Goal: Task Accomplishment & Management: Complete application form

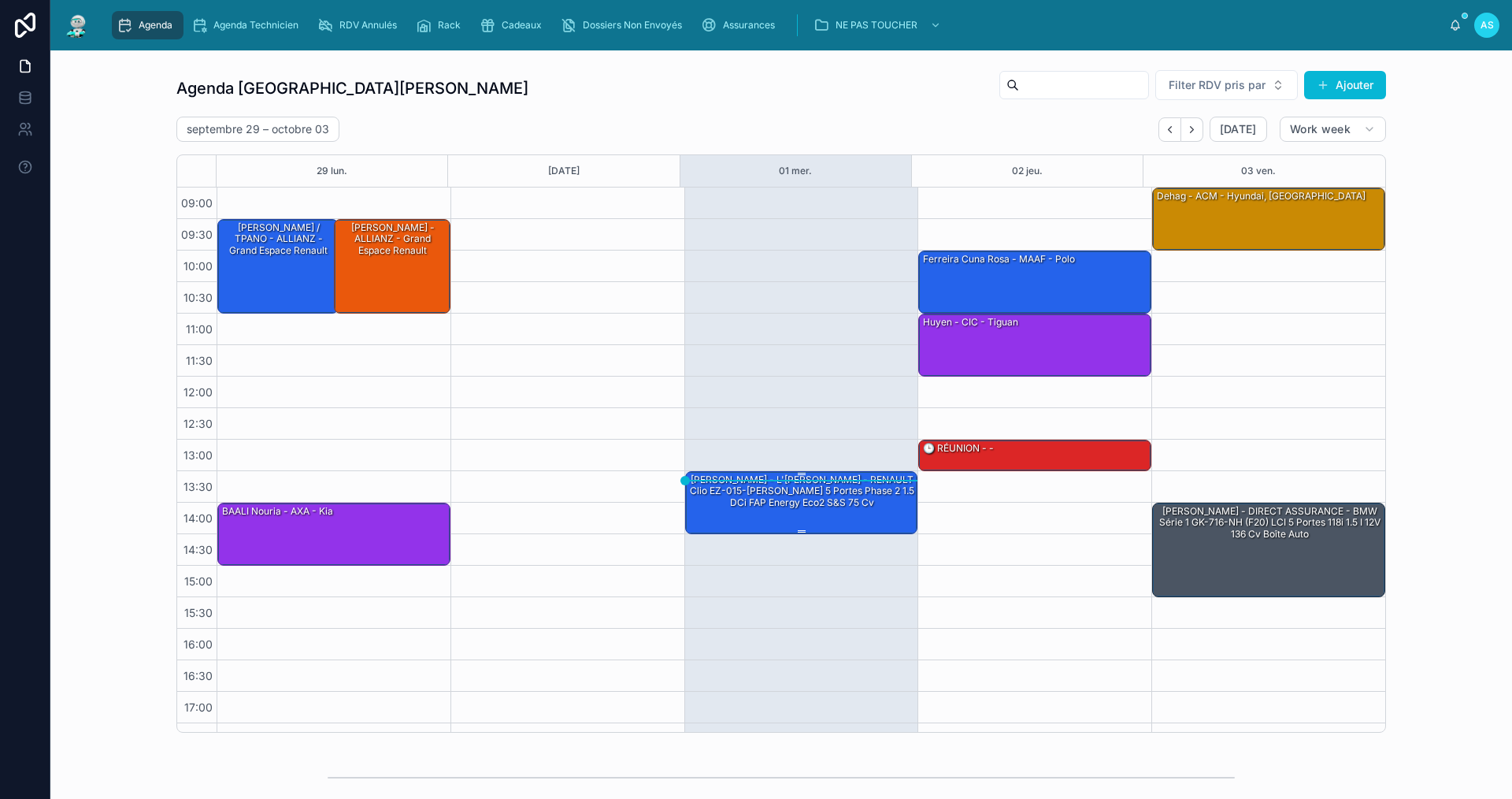
scroll to position [23, 0]
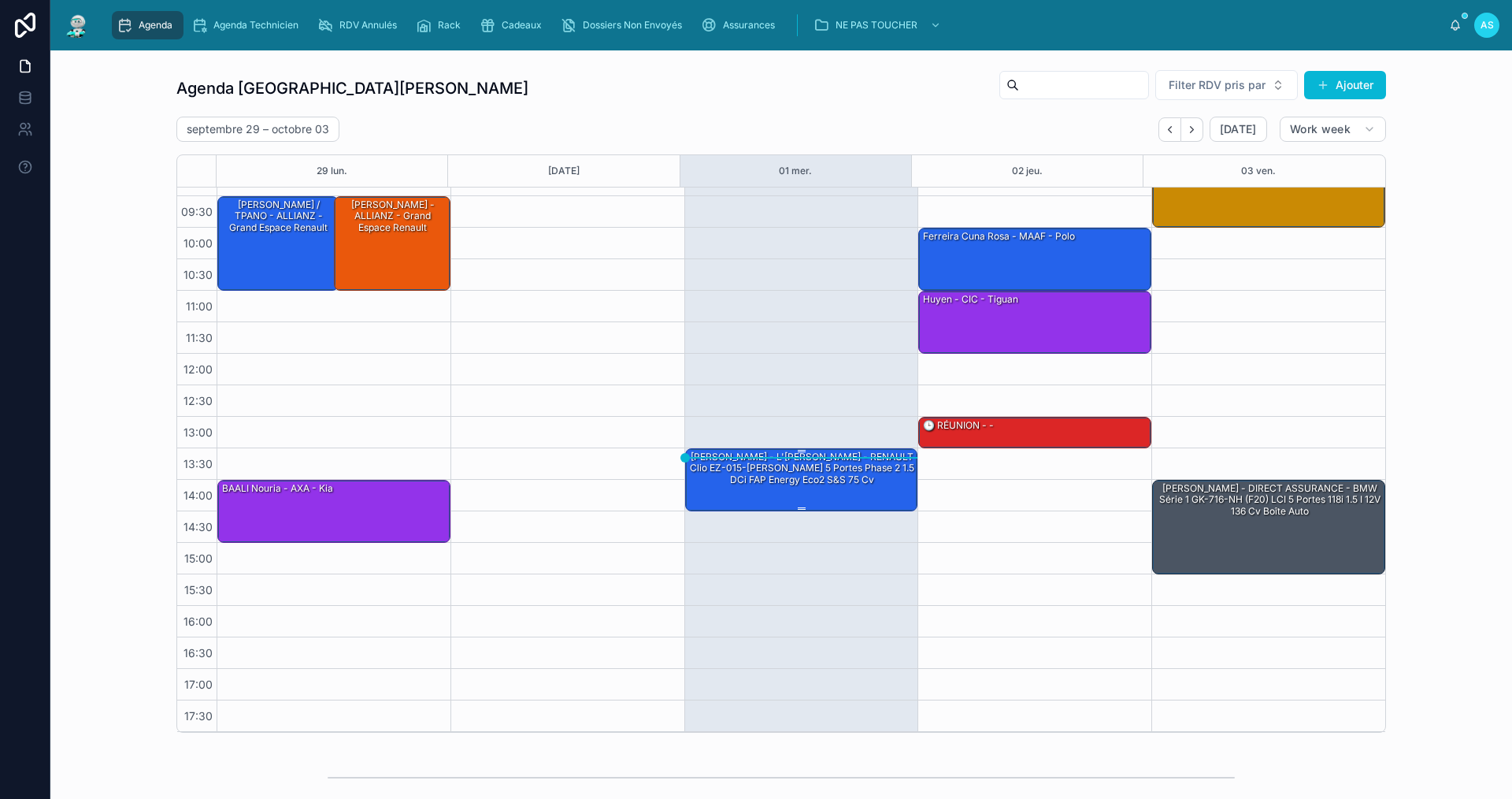
click at [854, 489] on div "[PERSON_NAME] - L'OLIVIER - RENAULT Clio EZ-015-YJ IV 5 Portes Phase 2 1.5 dCi …" at bounding box center [802, 478] width 228 height 60
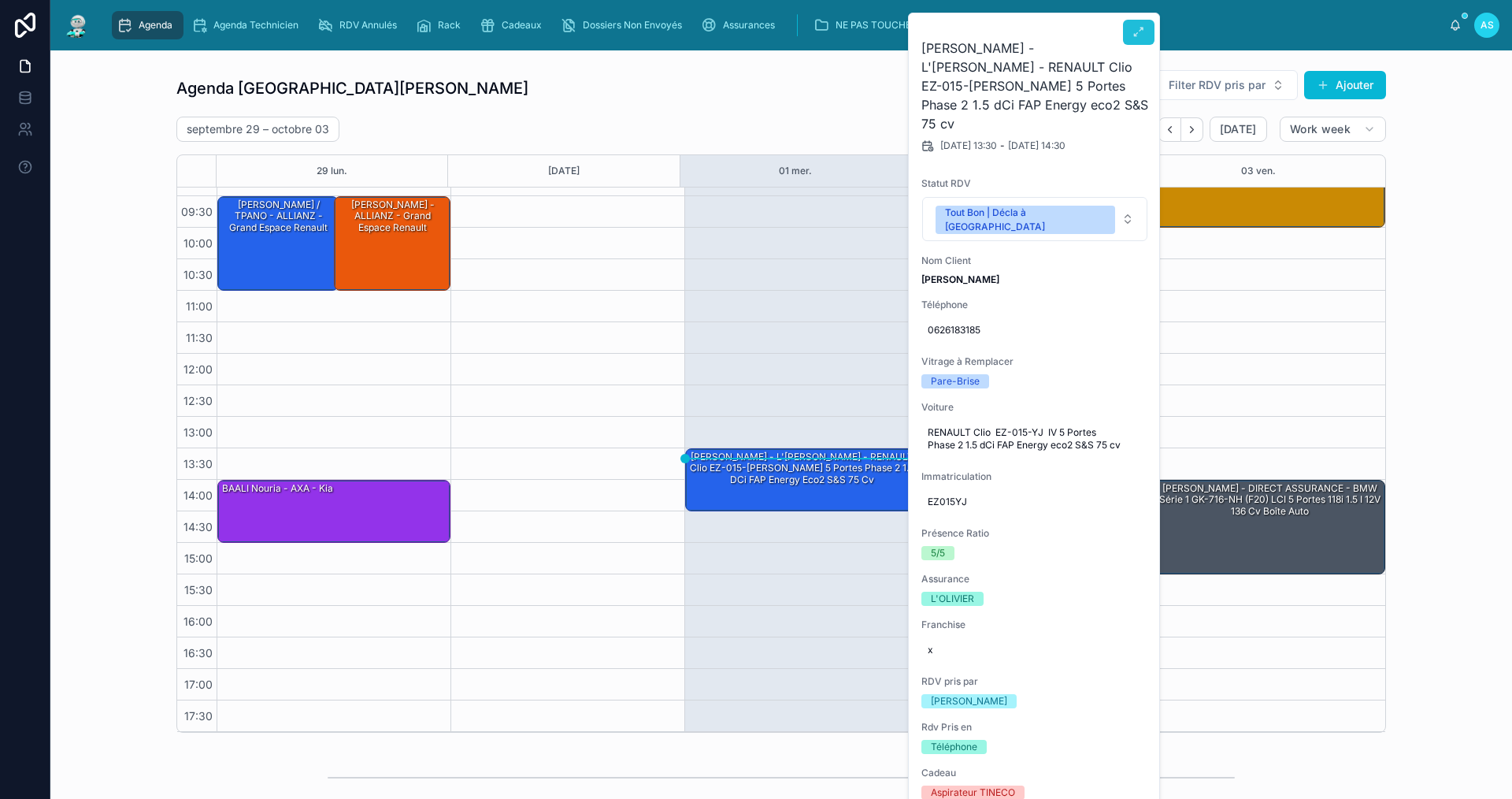
click at [1128, 29] on button at bounding box center [1139, 31] width 31 height 25
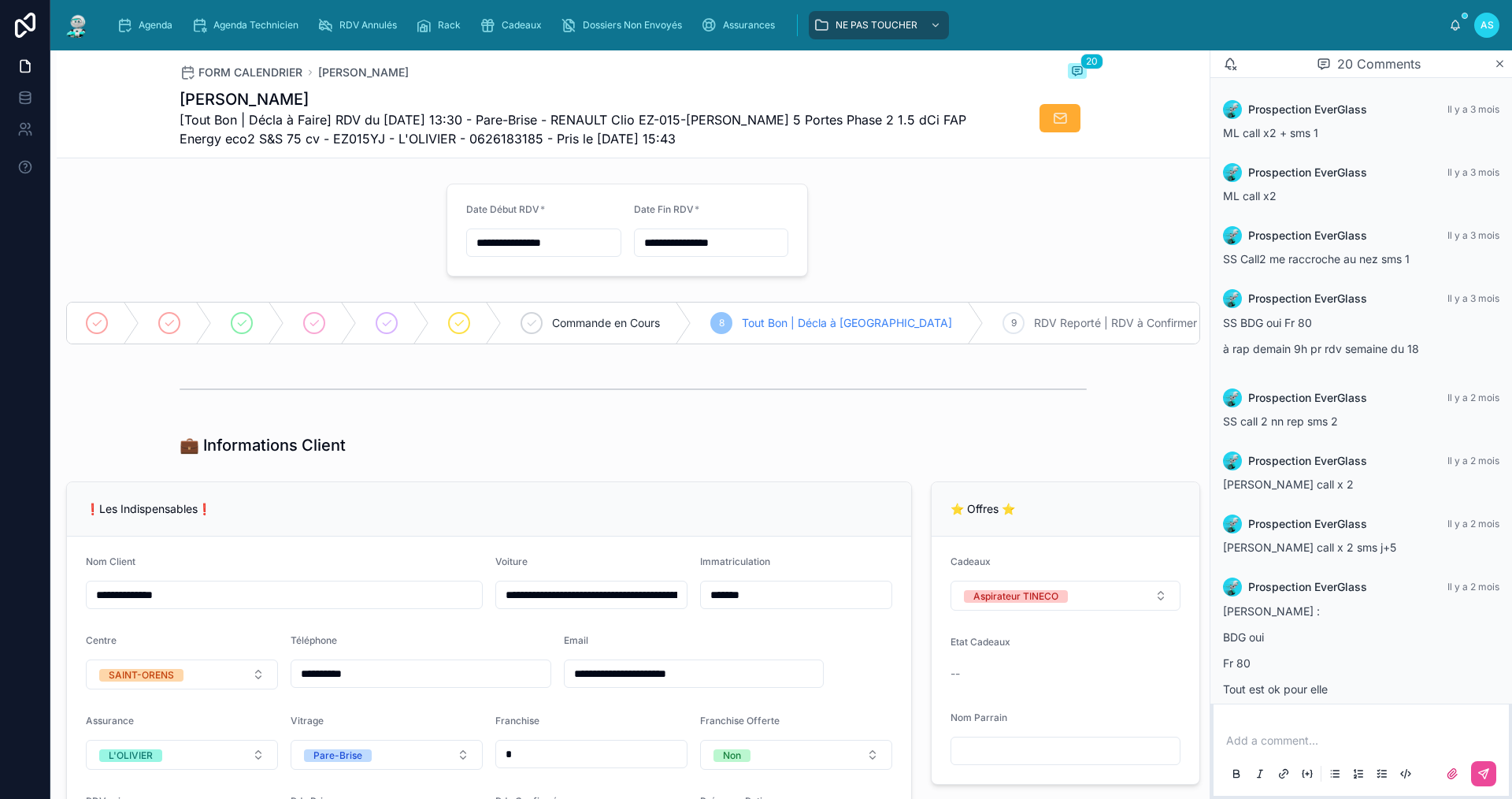
scroll to position [843, 0]
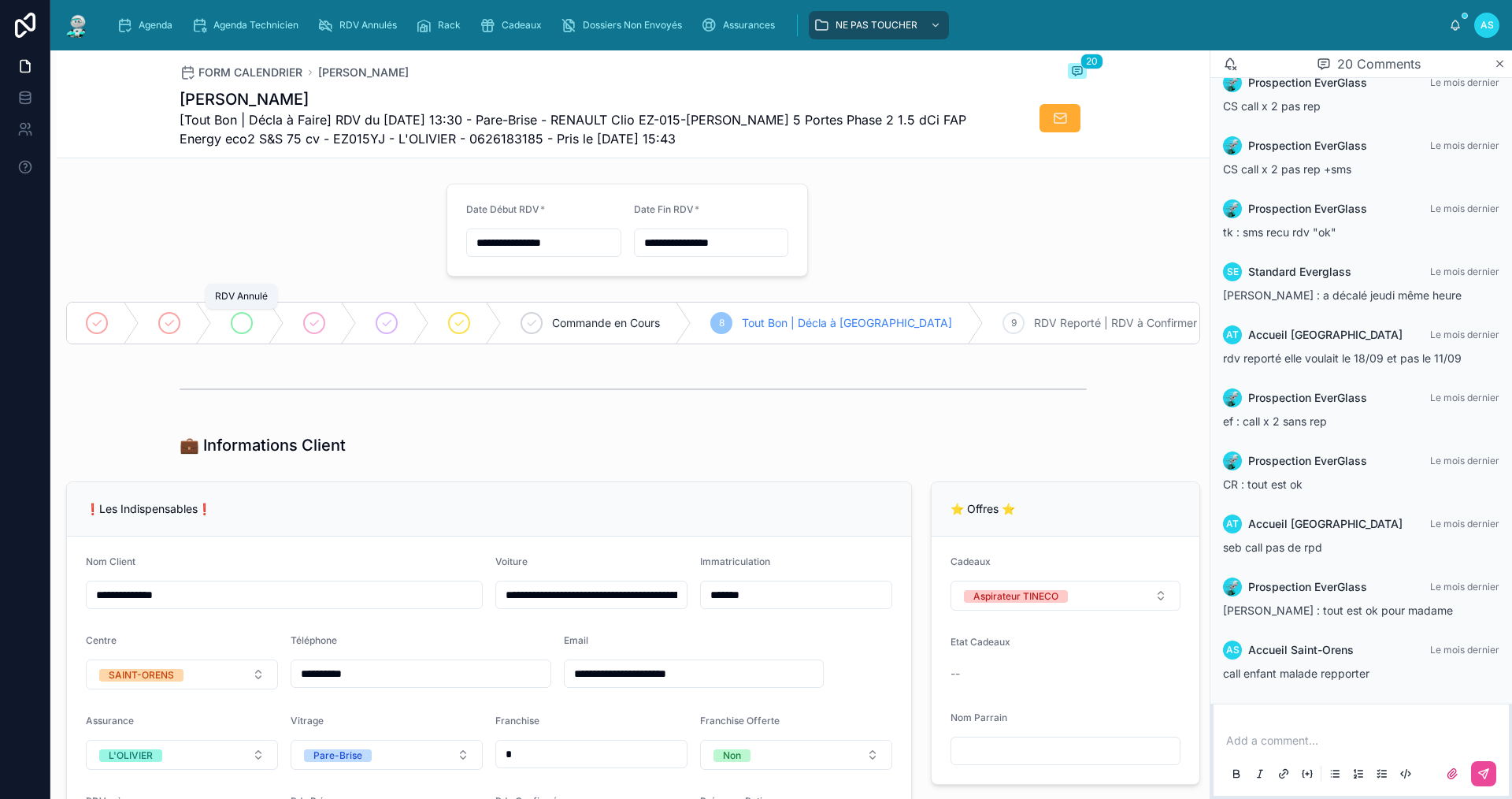
click at [242, 323] on icon at bounding box center [242, 323] width 13 height 13
click at [137, 22] on div "Agenda" at bounding box center [148, 25] width 63 height 25
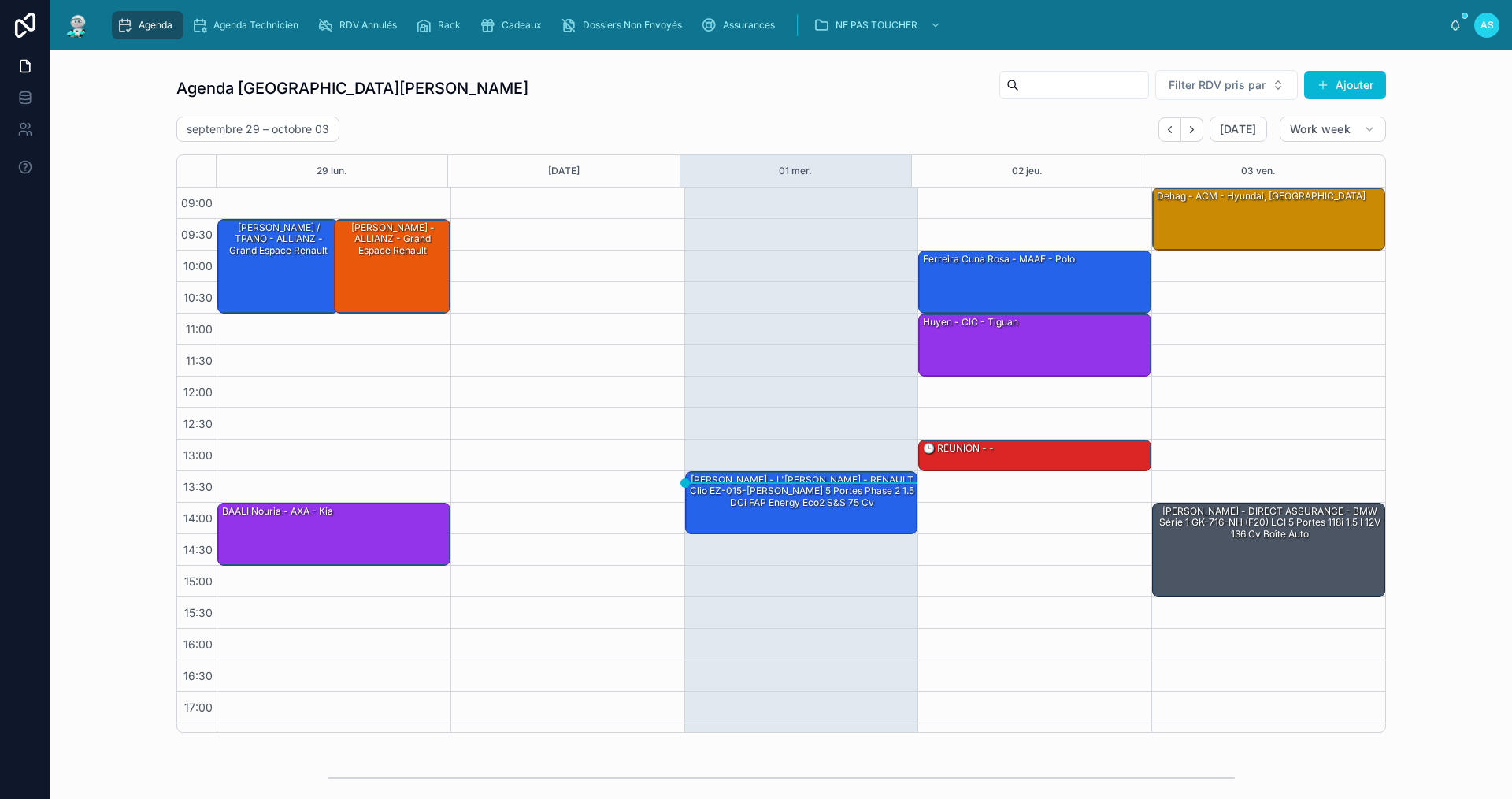
scroll to position [23, 0]
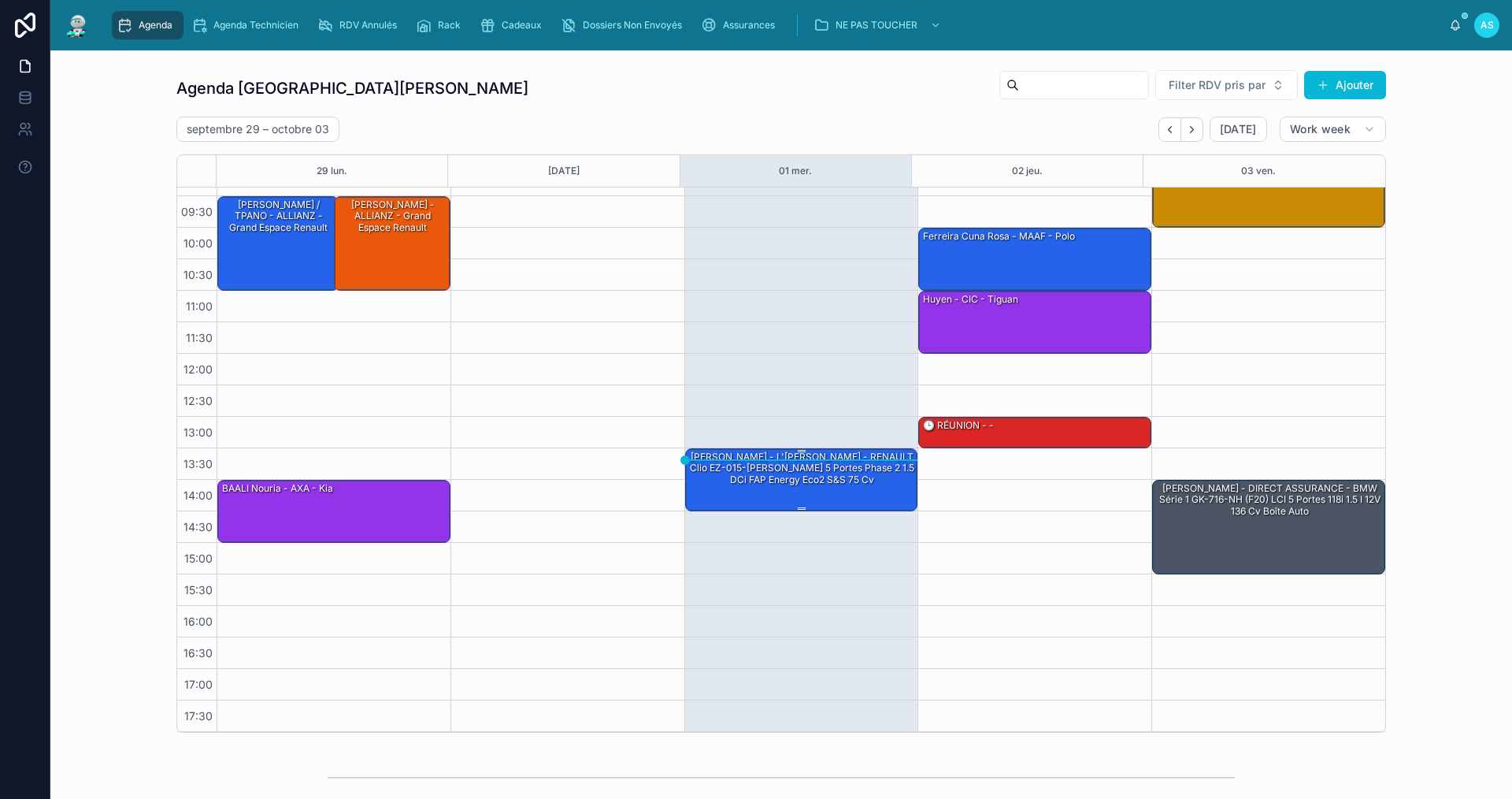
click at [748, 497] on div "[PERSON_NAME] - L'OLIVIER - RENAULT Clio EZ-015-YJ IV 5 Portes Phase 2 1.5 dCi …" at bounding box center [802, 478] width 228 height 60
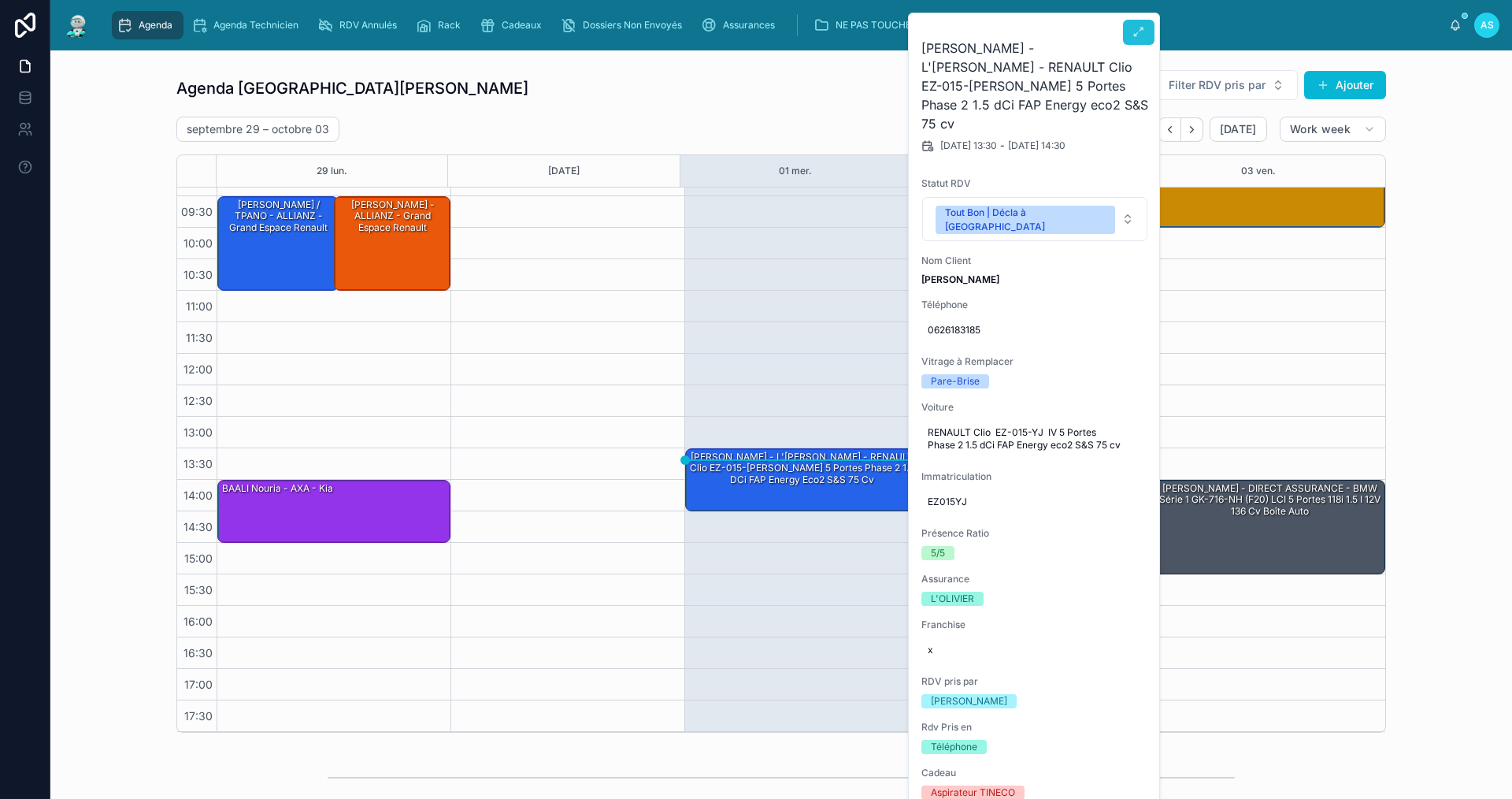
click at [1141, 20] on button at bounding box center [1139, 31] width 31 height 25
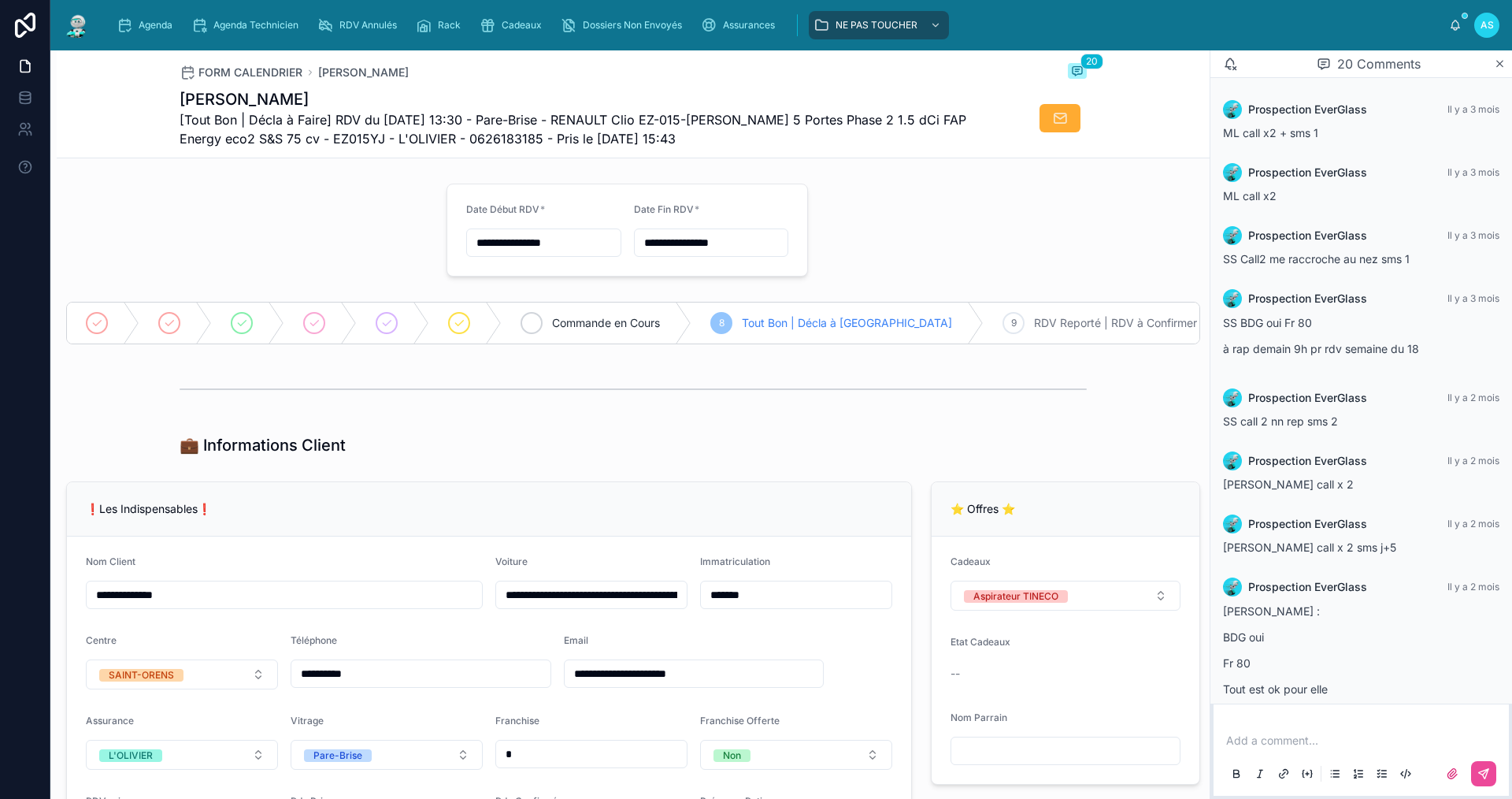
scroll to position [843, 0]
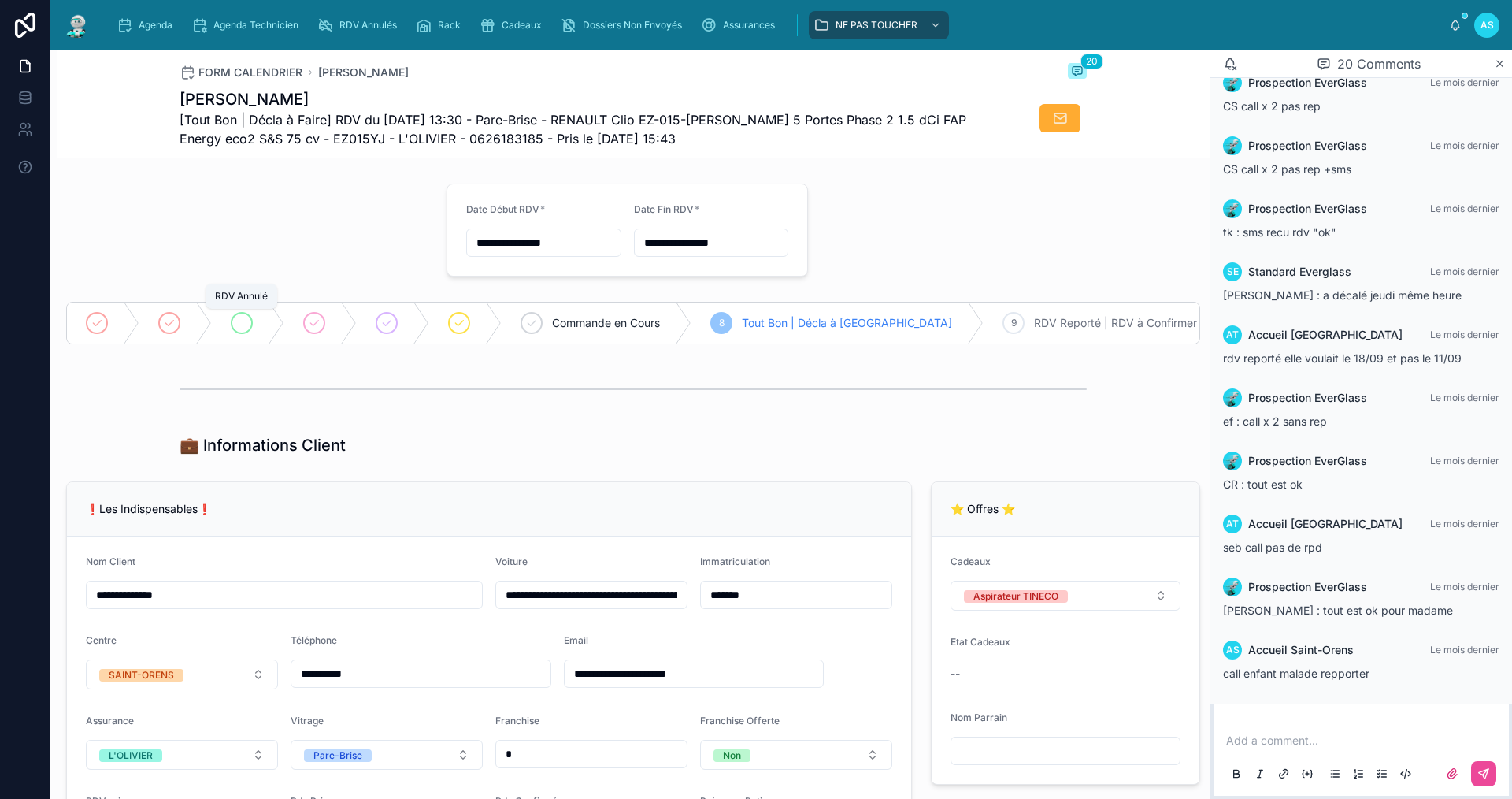
click at [244, 327] on icon at bounding box center [242, 323] width 13 height 13
click at [155, 19] on span "Agenda" at bounding box center [155, 26] width 34 height 13
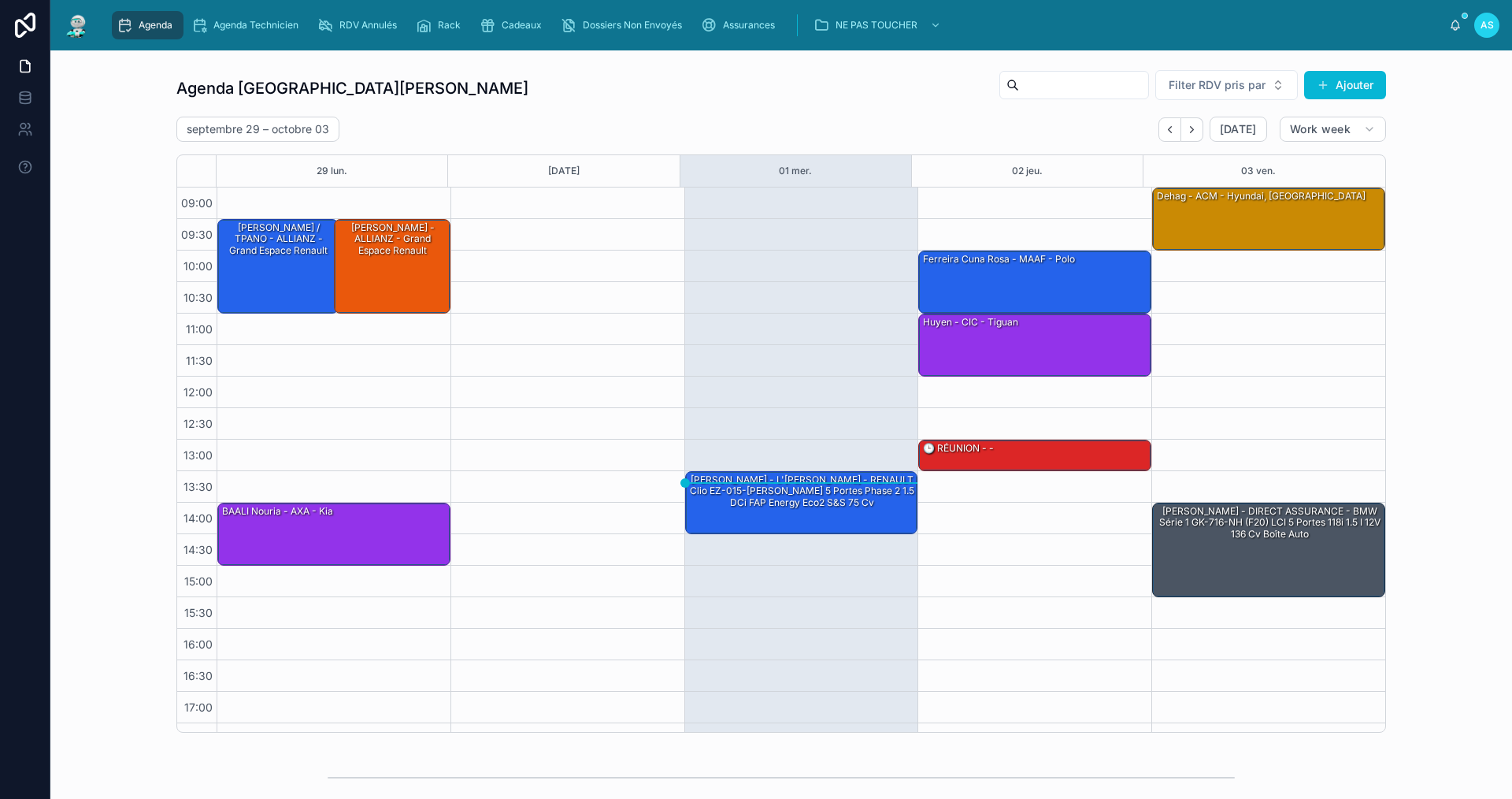
scroll to position [23, 0]
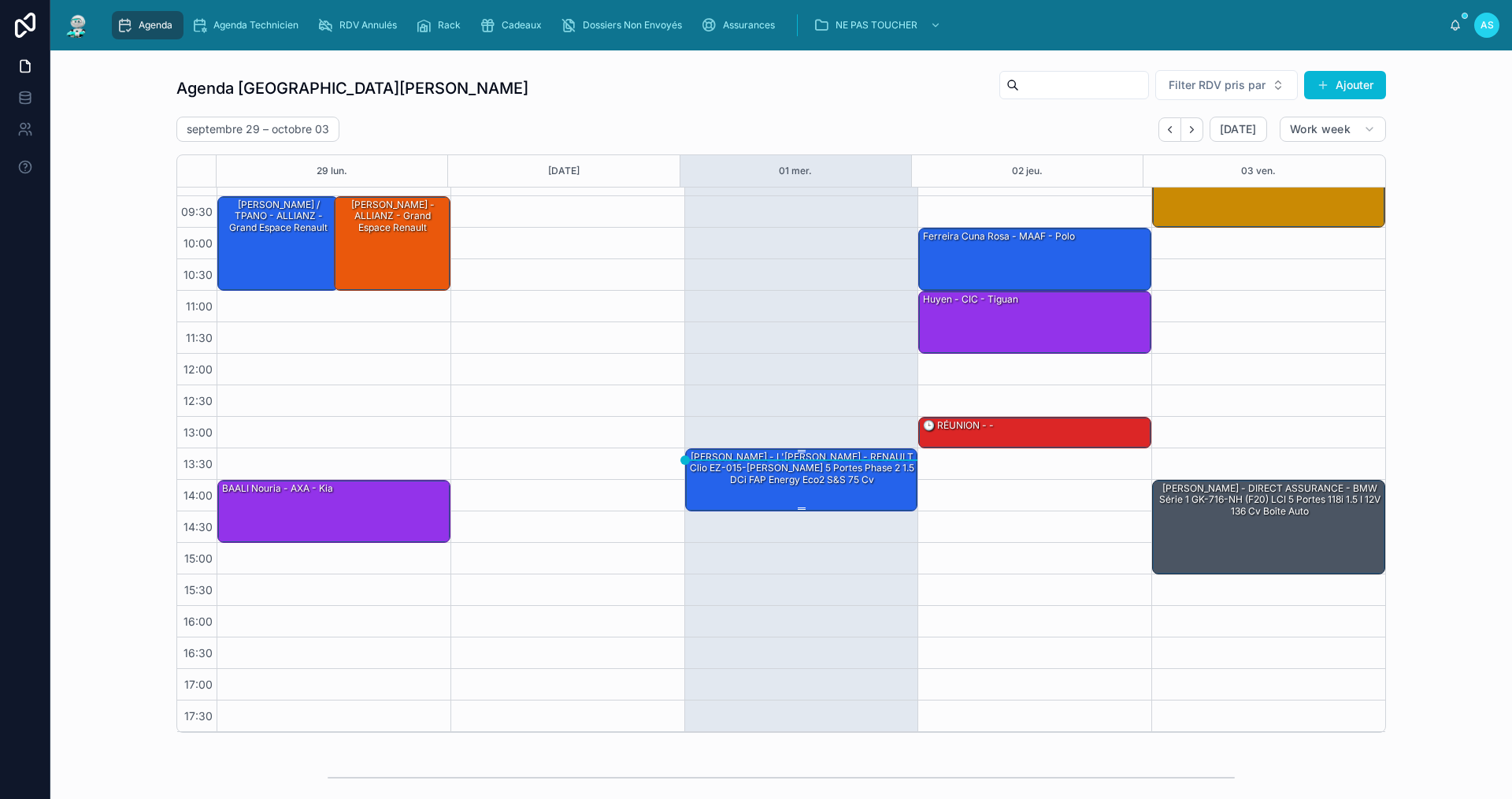
drag, startPoint x: 787, startPoint y: 475, endPoint x: 769, endPoint y: 484, distance: 20.1
click at [769, 484] on div "[PERSON_NAME] - L'OLIVIER - RENAULT Clio EZ-015-YJ IV 5 Portes Phase 2 1.5 dCi …" at bounding box center [802, 468] width 228 height 37
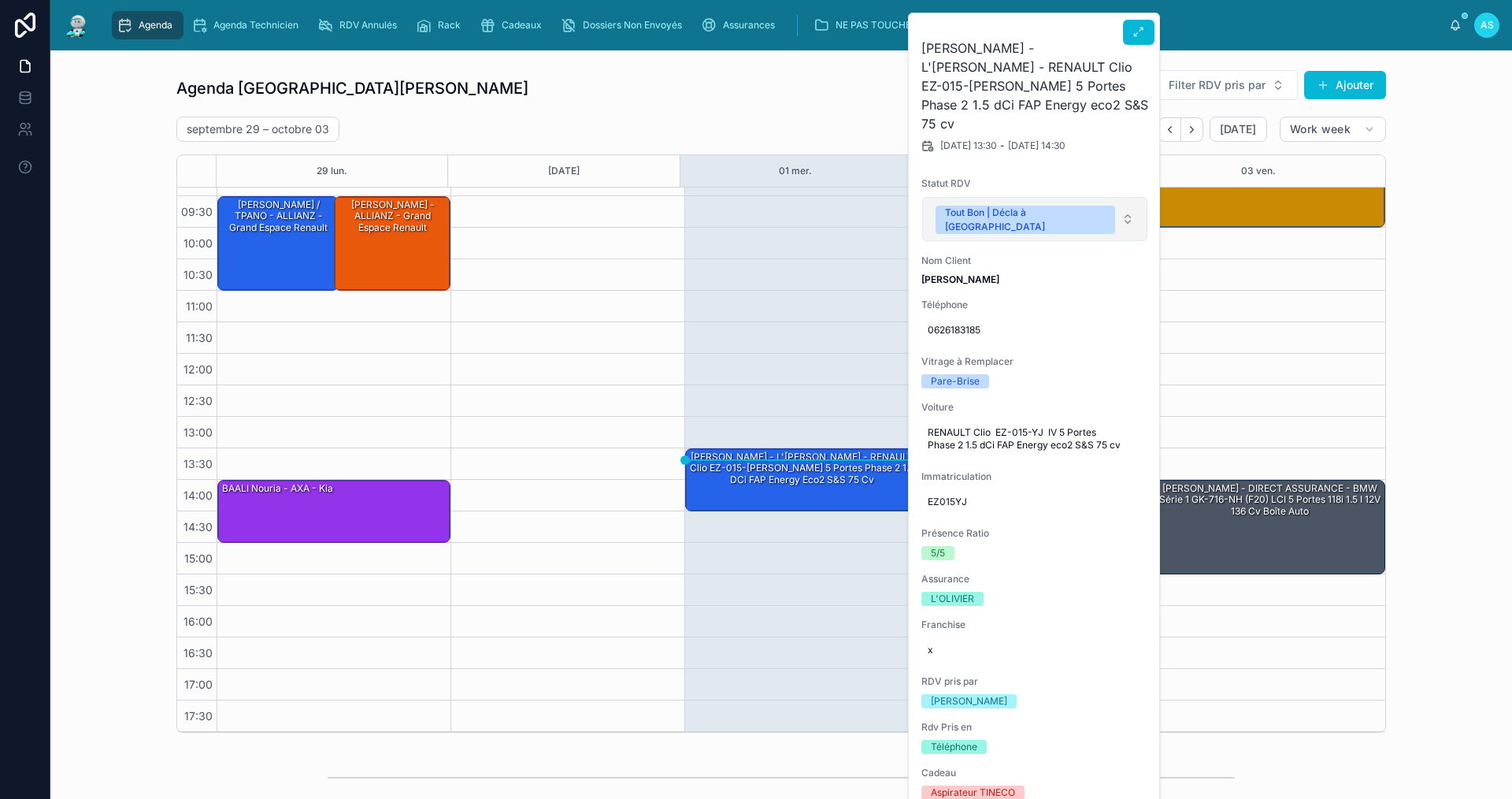
click at [1025, 206] on div "Tout Bon | Décla à [GEOGRAPHIC_DATA]" at bounding box center [1025, 220] width 161 height 29
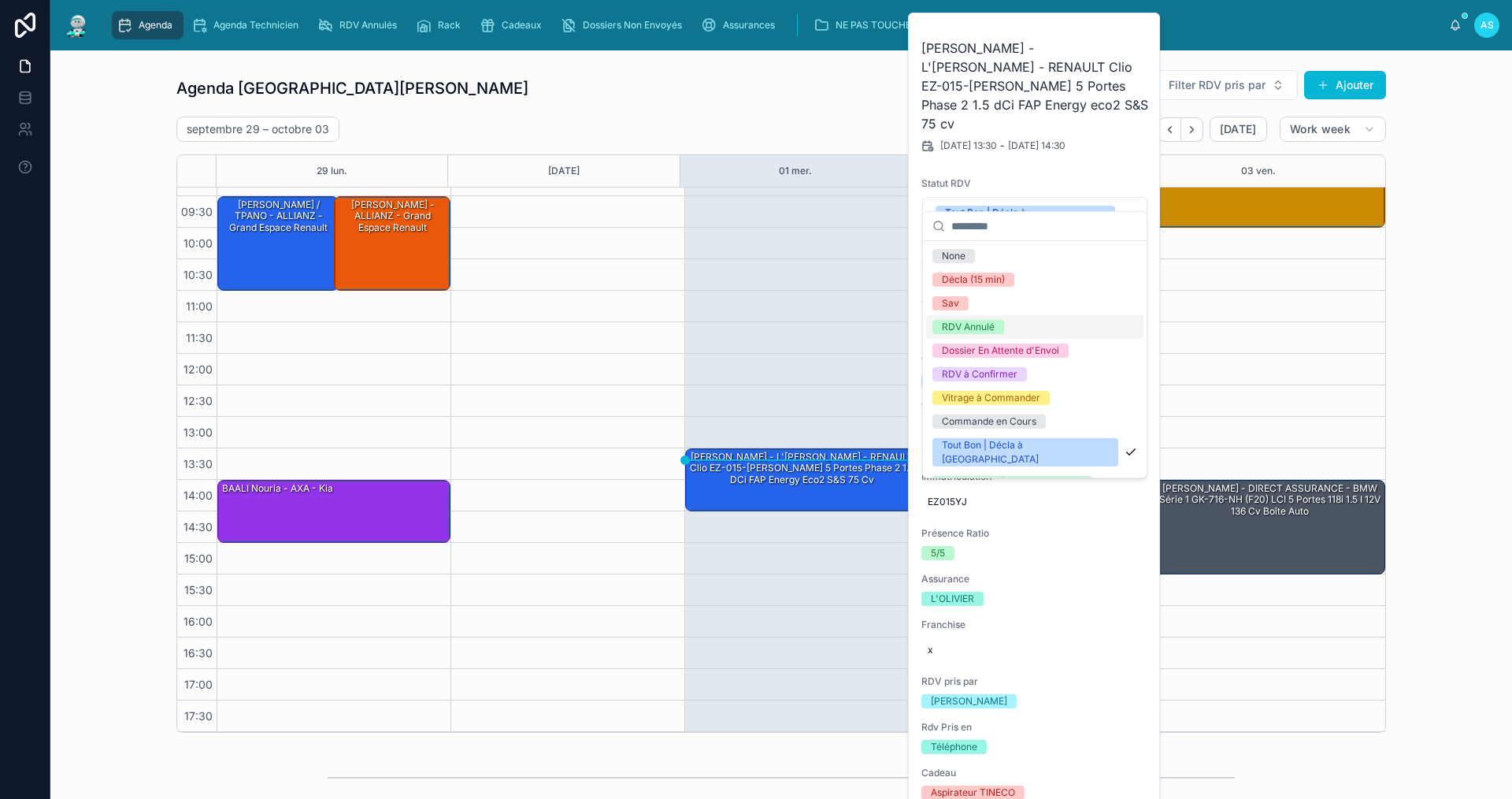
click at [994, 328] on div "RDV Annulé" at bounding box center [968, 326] width 52 height 14
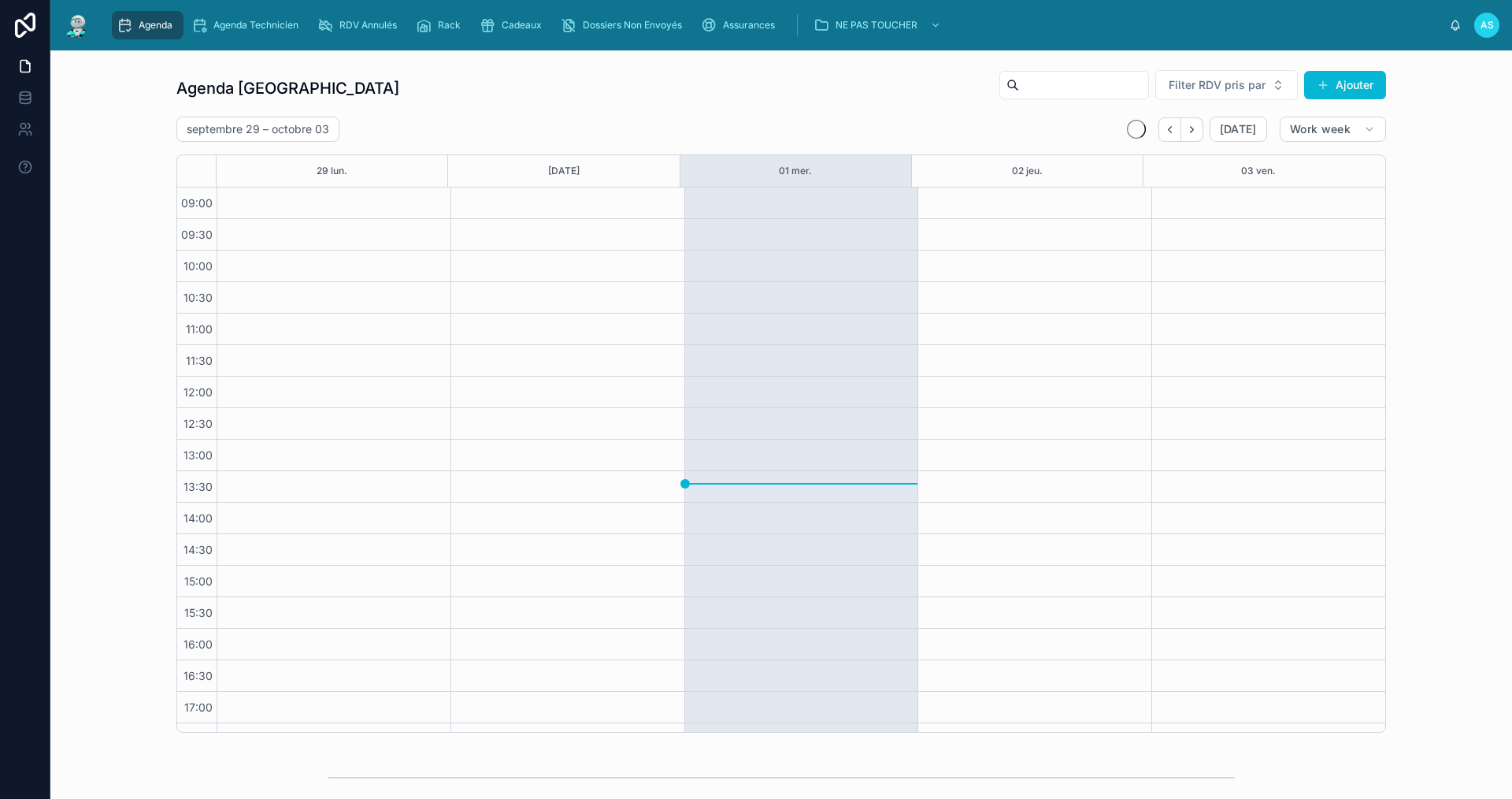
scroll to position [23, 0]
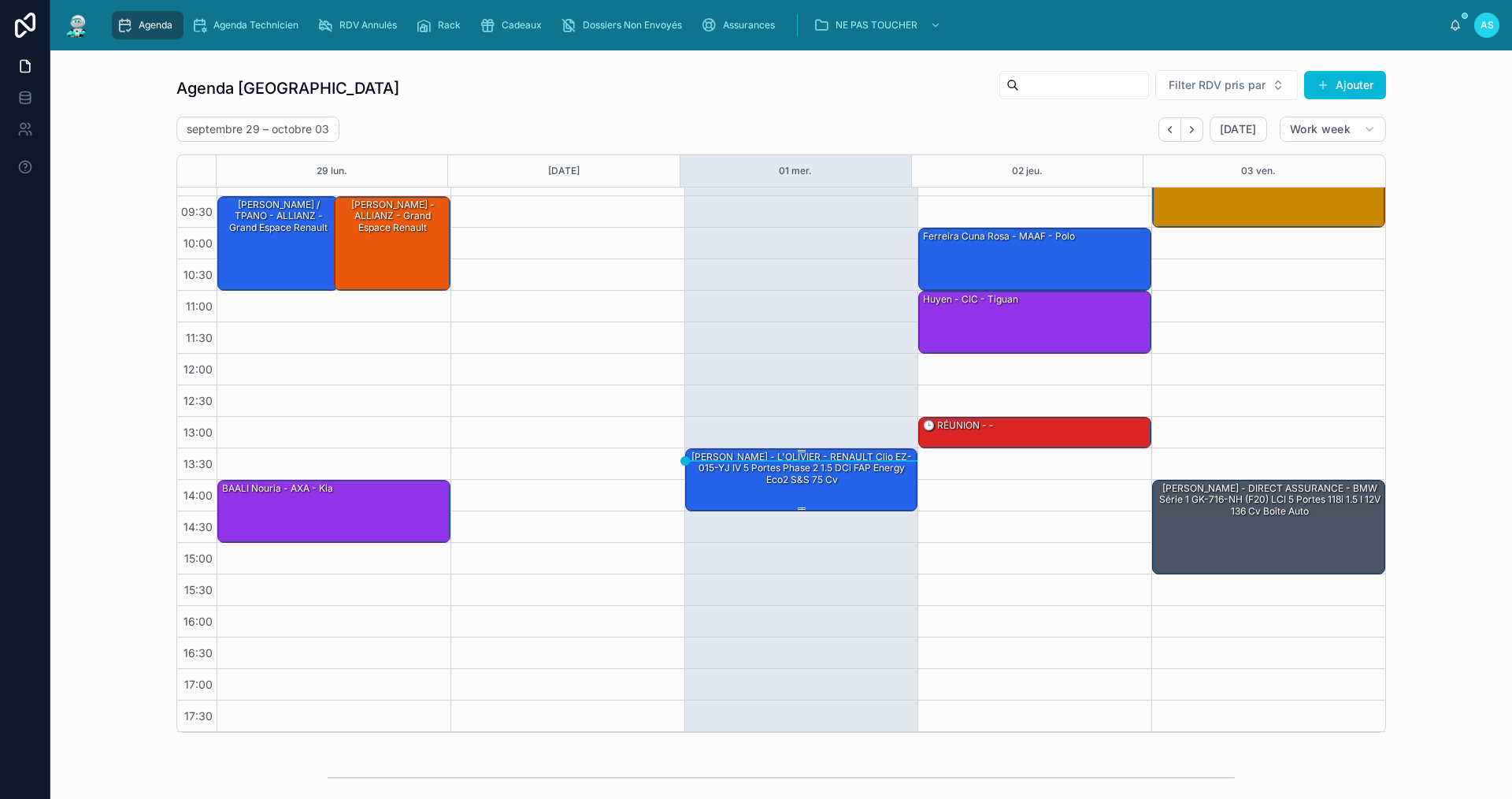
click at [790, 475] on div "[PERSON_NAME] - L'OLIVIER - RENAULT Clio EZ-015-YJ IV 5 Portes Phase 2 1.5 dCi …" at bounding box center [802, 468] width 228 height 37
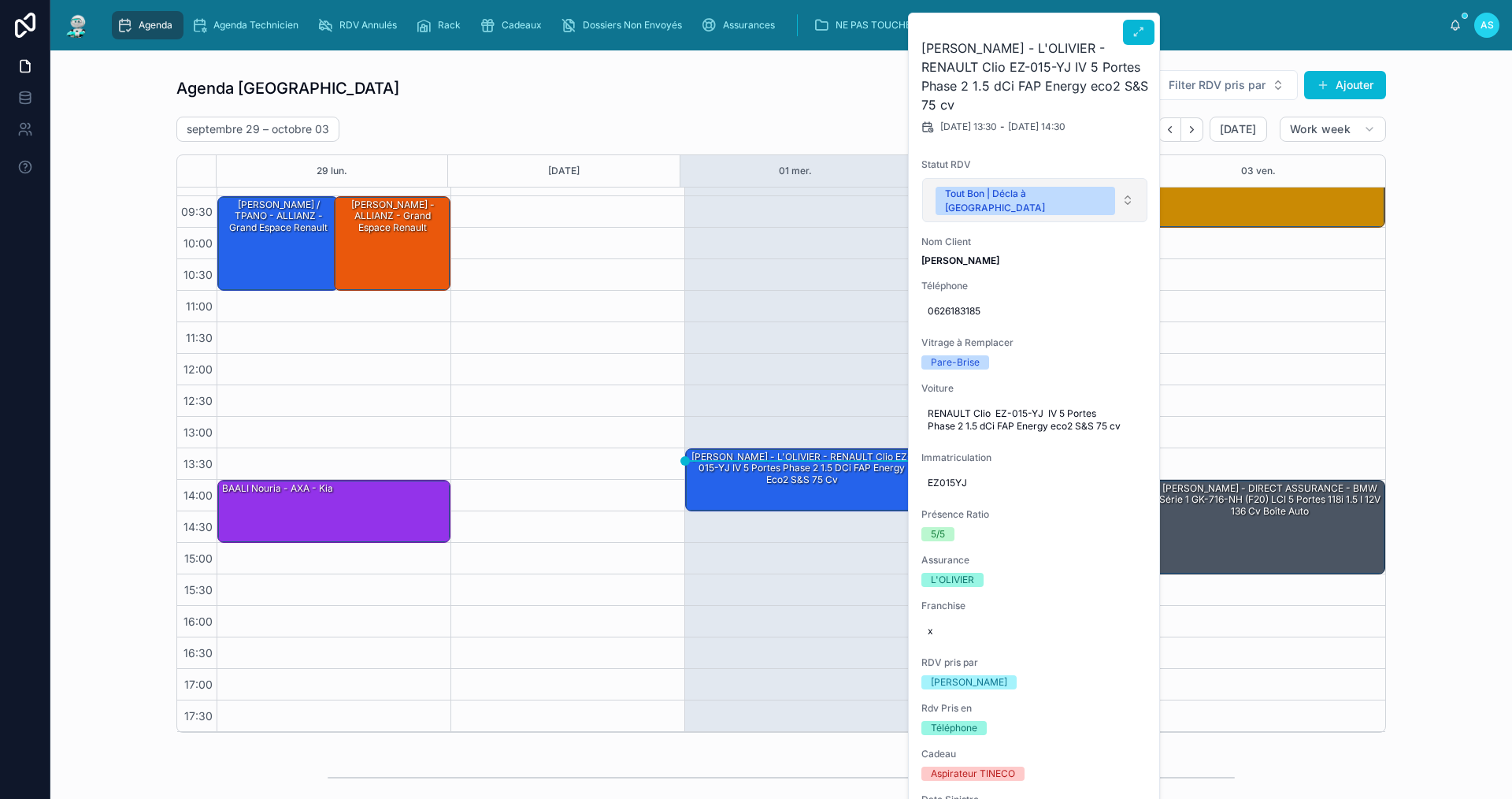
click at [975, 189] on div "Tout Bon | Décla à [GEOGRAPHIC_DATA]" at bounding box center [1025, 200] width 161 height 29
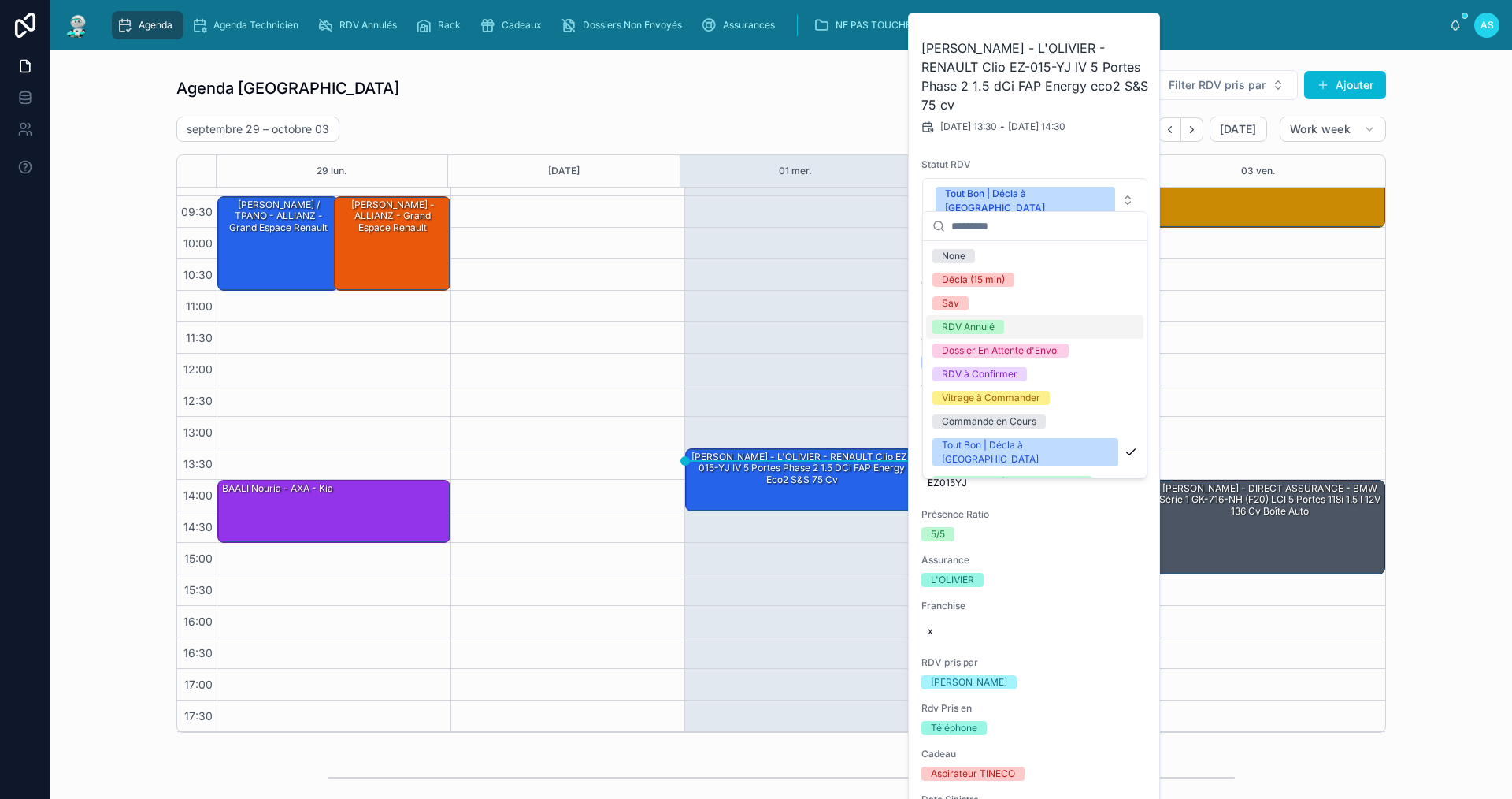
click at [990, 328] on div "RDV Annulé" at bounding box center [968, 326] width 52 height 14
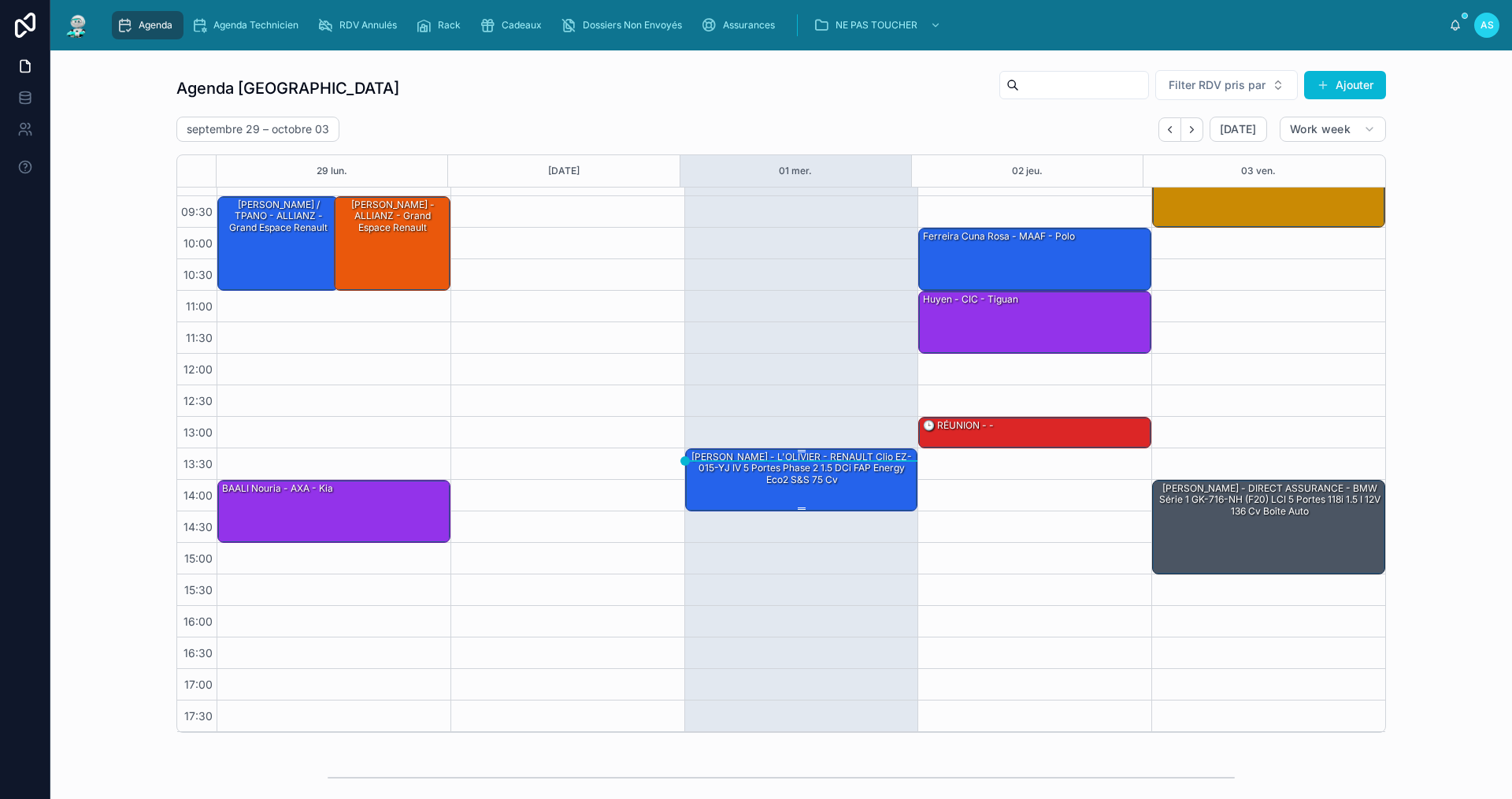
click at [836, 493] on div "[PERSON_NAME] - L'[PERSON_NAME] - RENAULT Clio EZ-015-[PERSON_NAME] 5 Portes Ph…" at bounding box center [802, 478] width 228 height 60
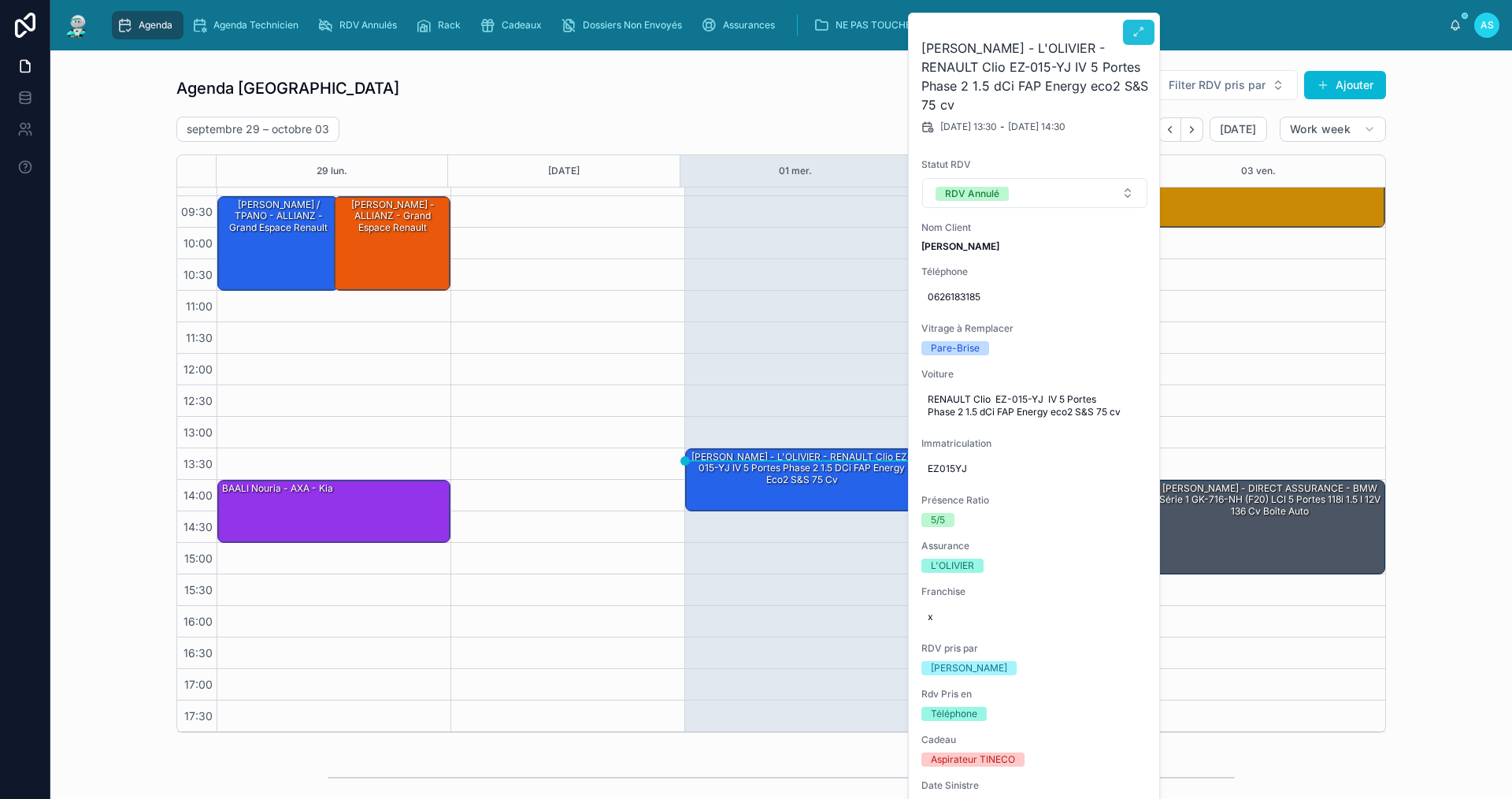
click at [1125, 37] on button at bounding box center [1139, 31] width 31 height 25
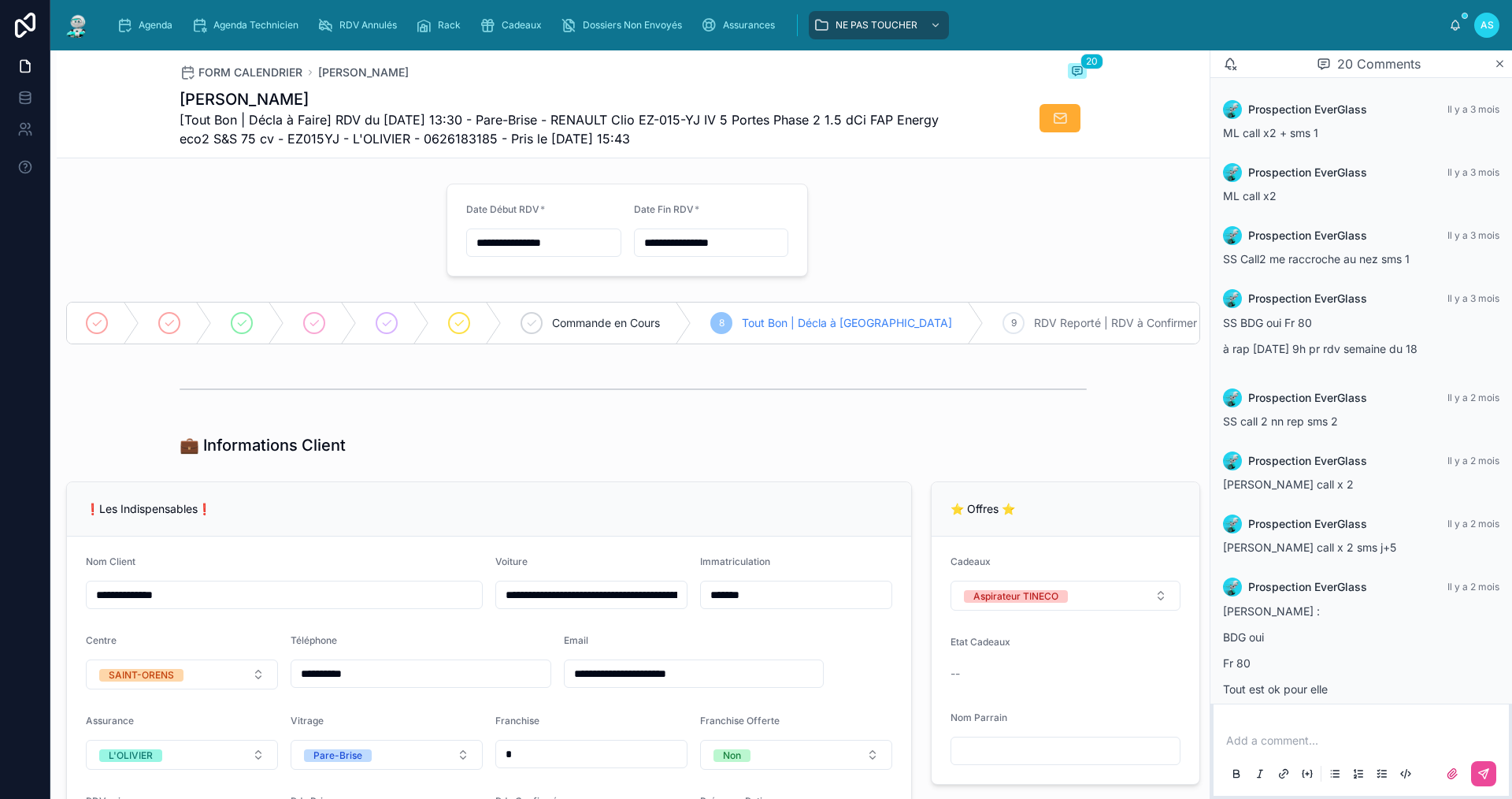
scroll to position [843, 0]
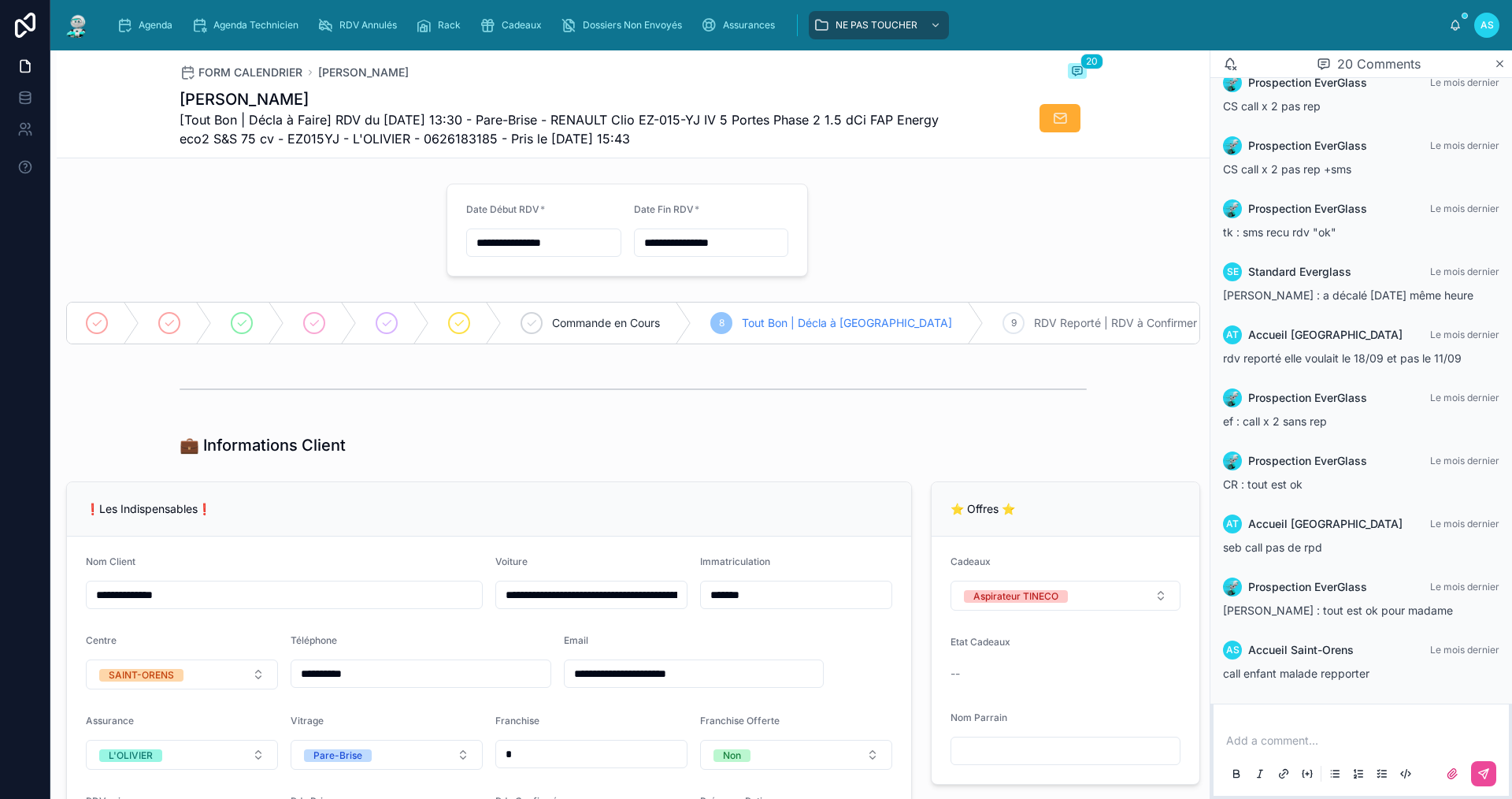
click at [1270, 741] on p at bounding box center [1364, 740] width 277 height 16
click at [1477, 775] on icon at bounding box center [1484, 773] width 13 height 13
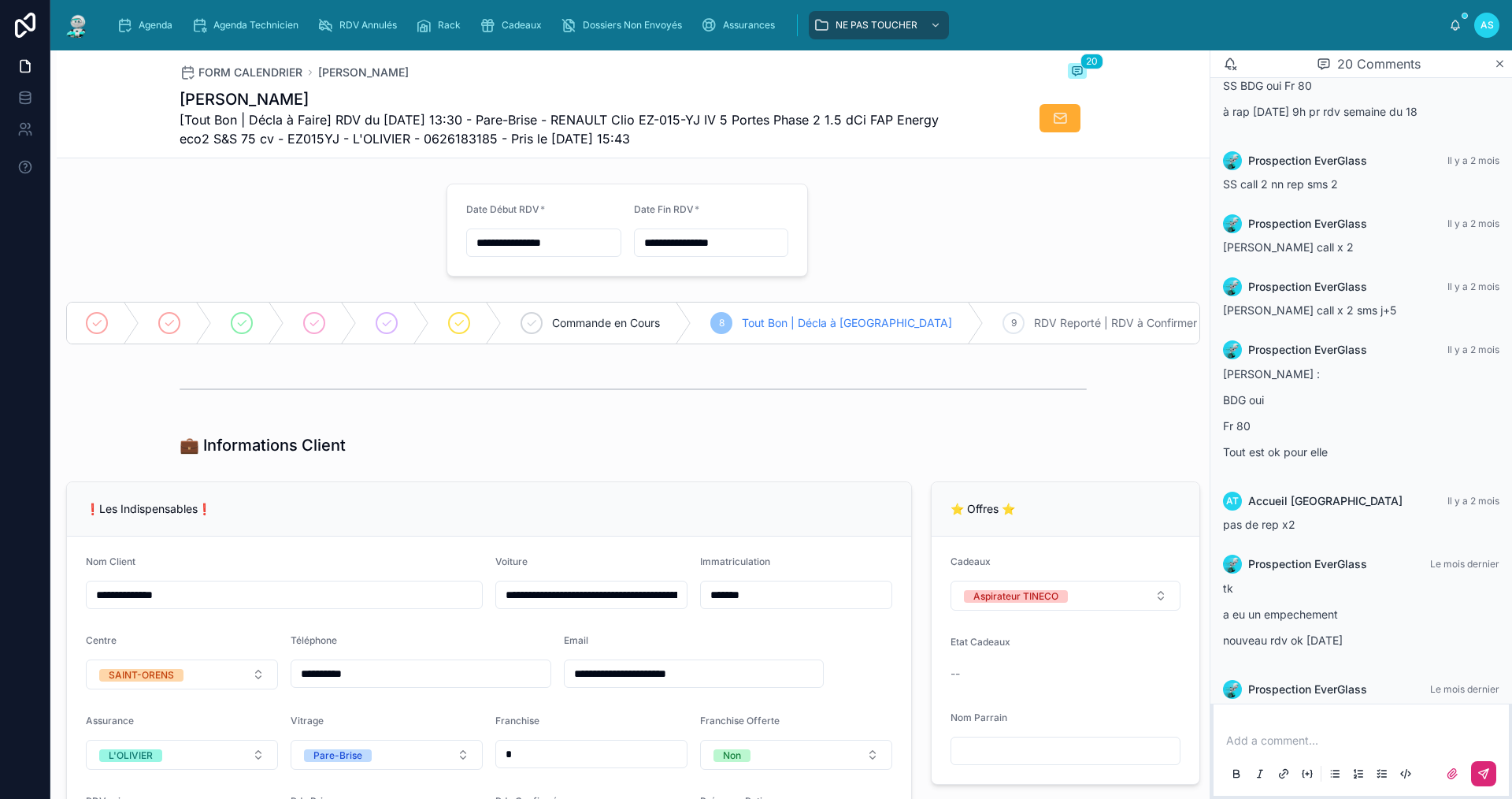
scroll to position [0, 0]
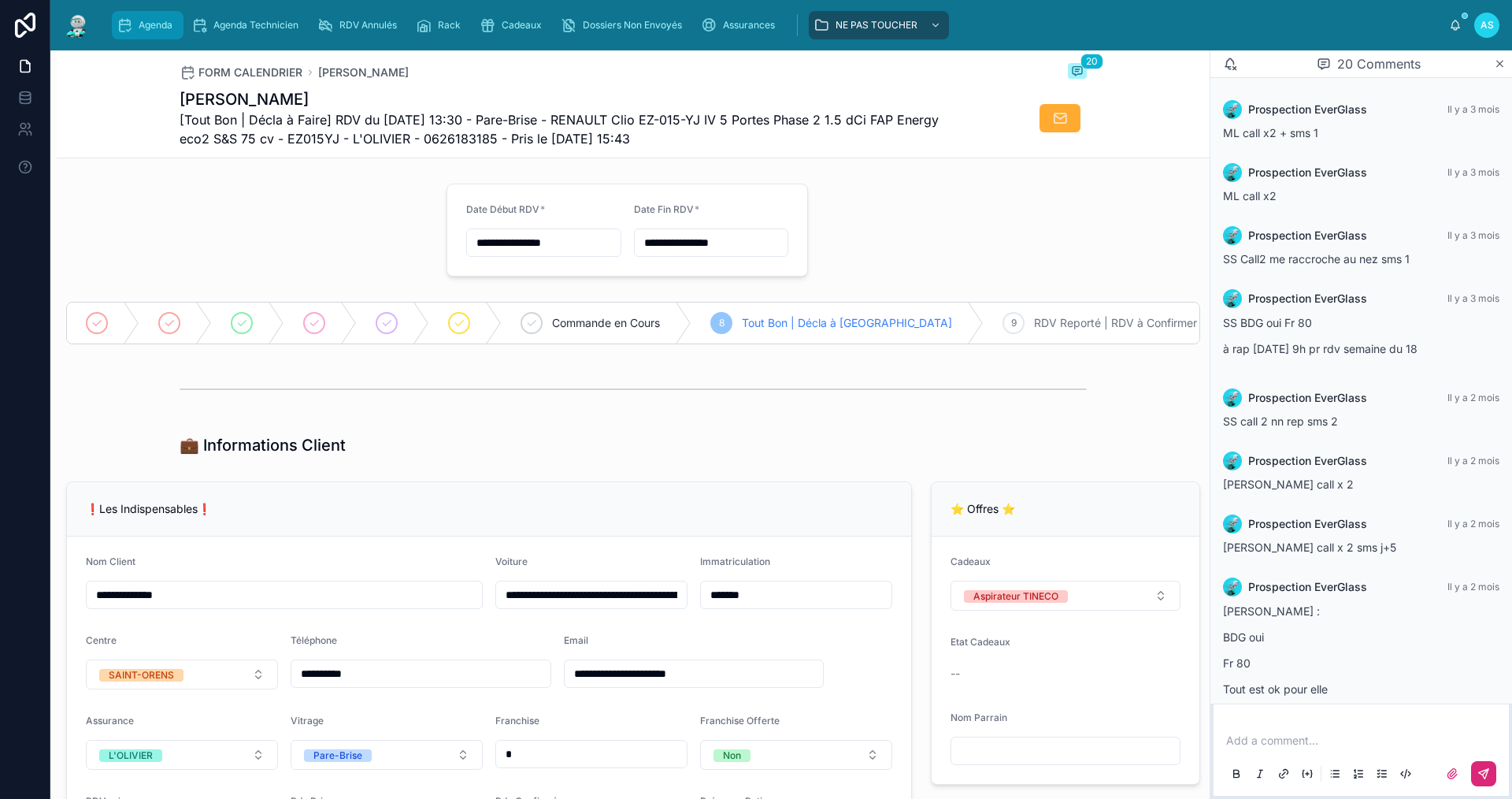
click at [147, 33] on div "Agenda" at bounding box center [148, 25] width 63 height 25
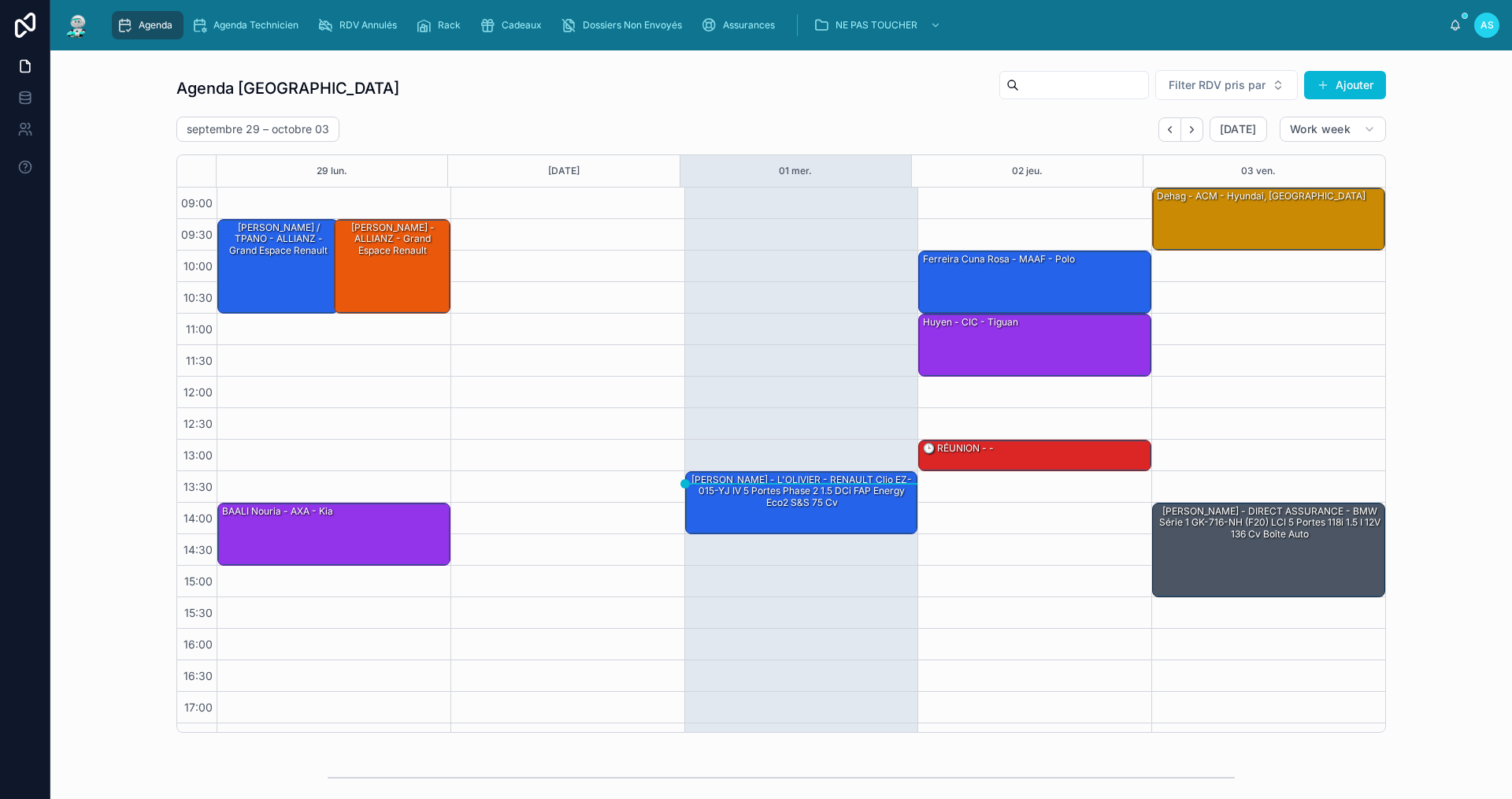
scroll to position [23, 0]
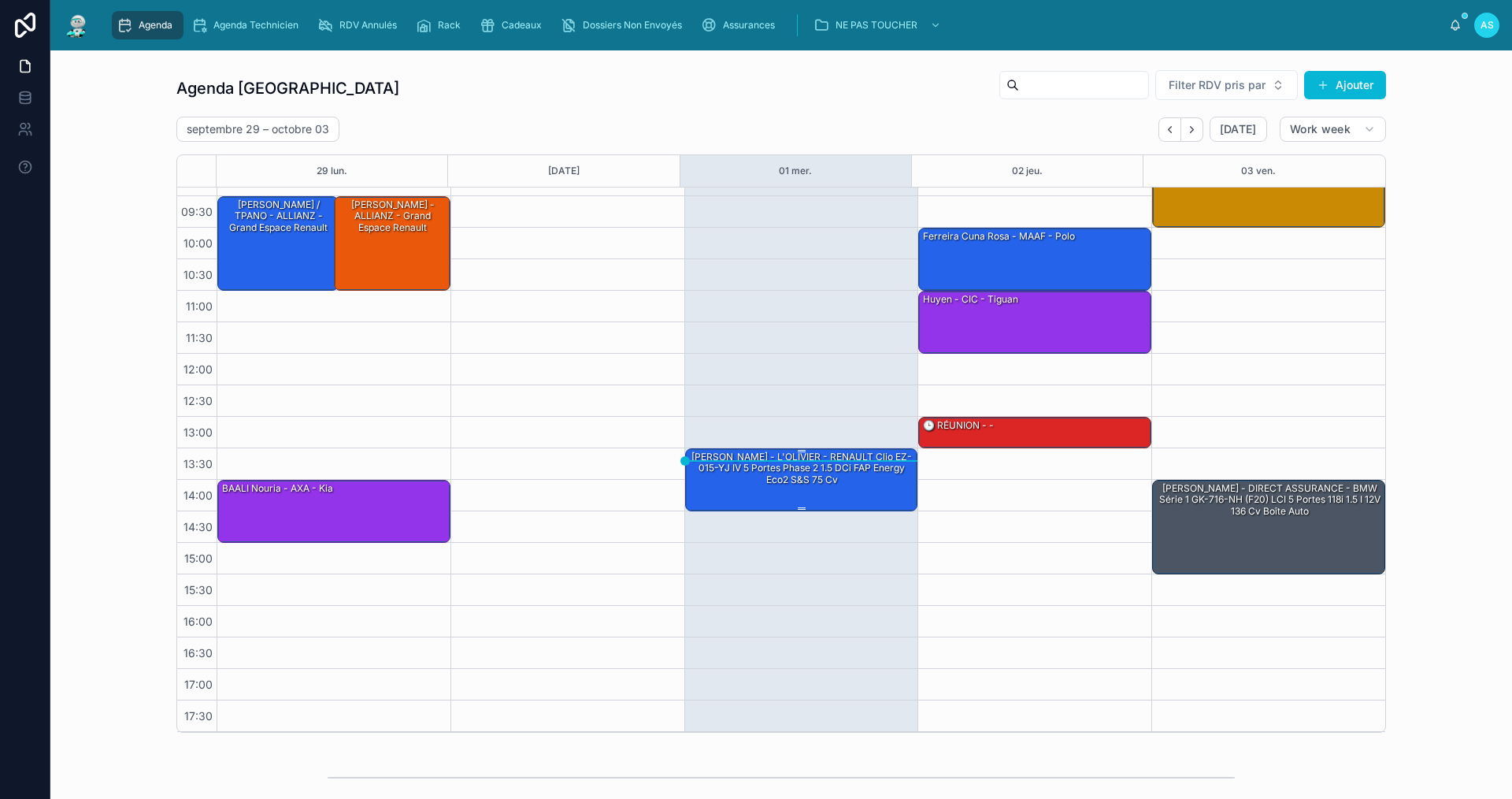
click at [758, 485] on div "[PERSON_NAME] - L'OLIVIER - RENAULT Clio EZ-015-YJ IV 5 Portes Phase 2 1.5 dCi …" at bounding box center [802, 468] width 228 height 37
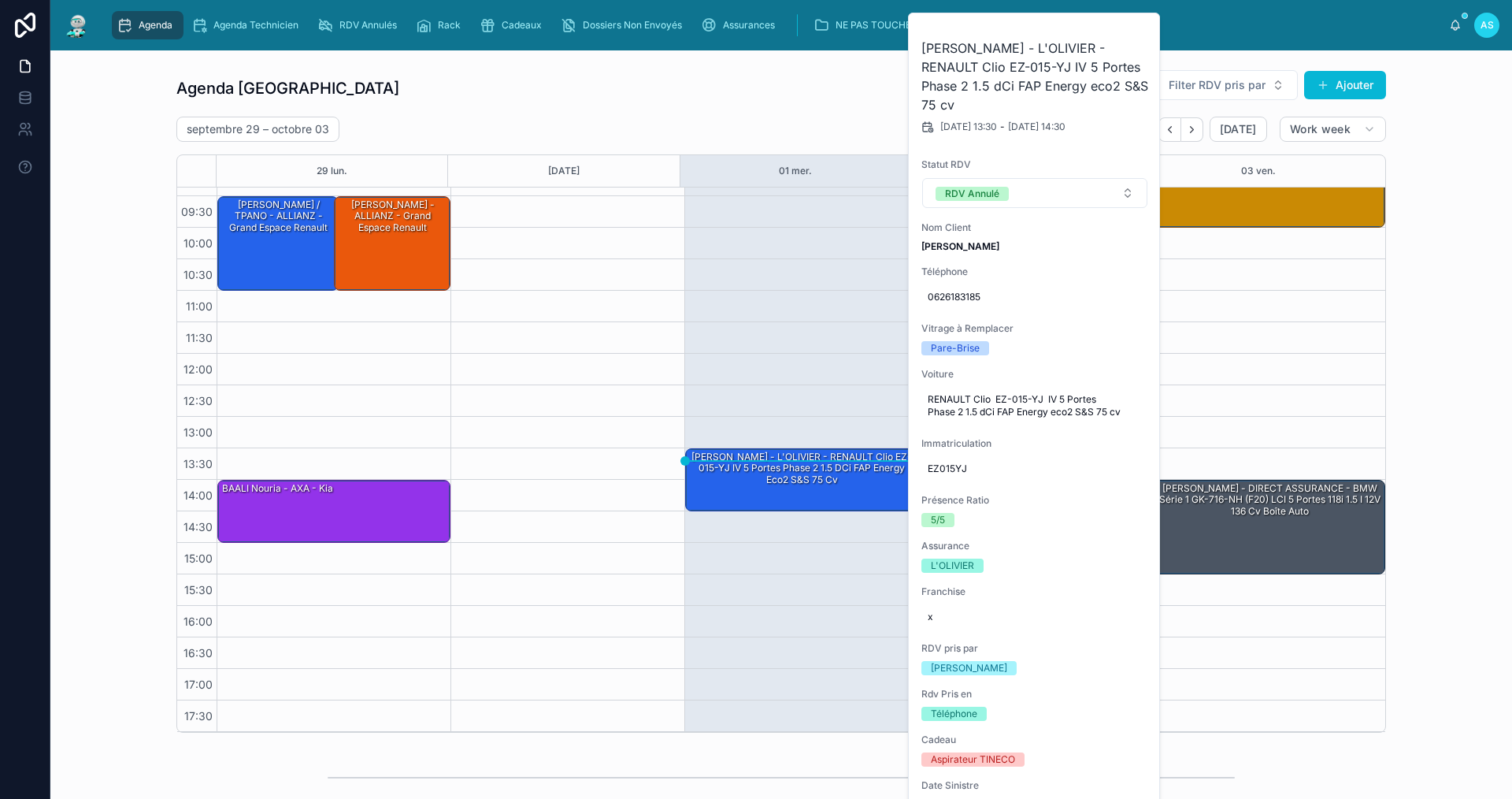
click at [739, 90] on div "Agenda Saint-Orens Filter RDV pris par Ajouter" at bounding box center [781, 87] width 1210 height 38
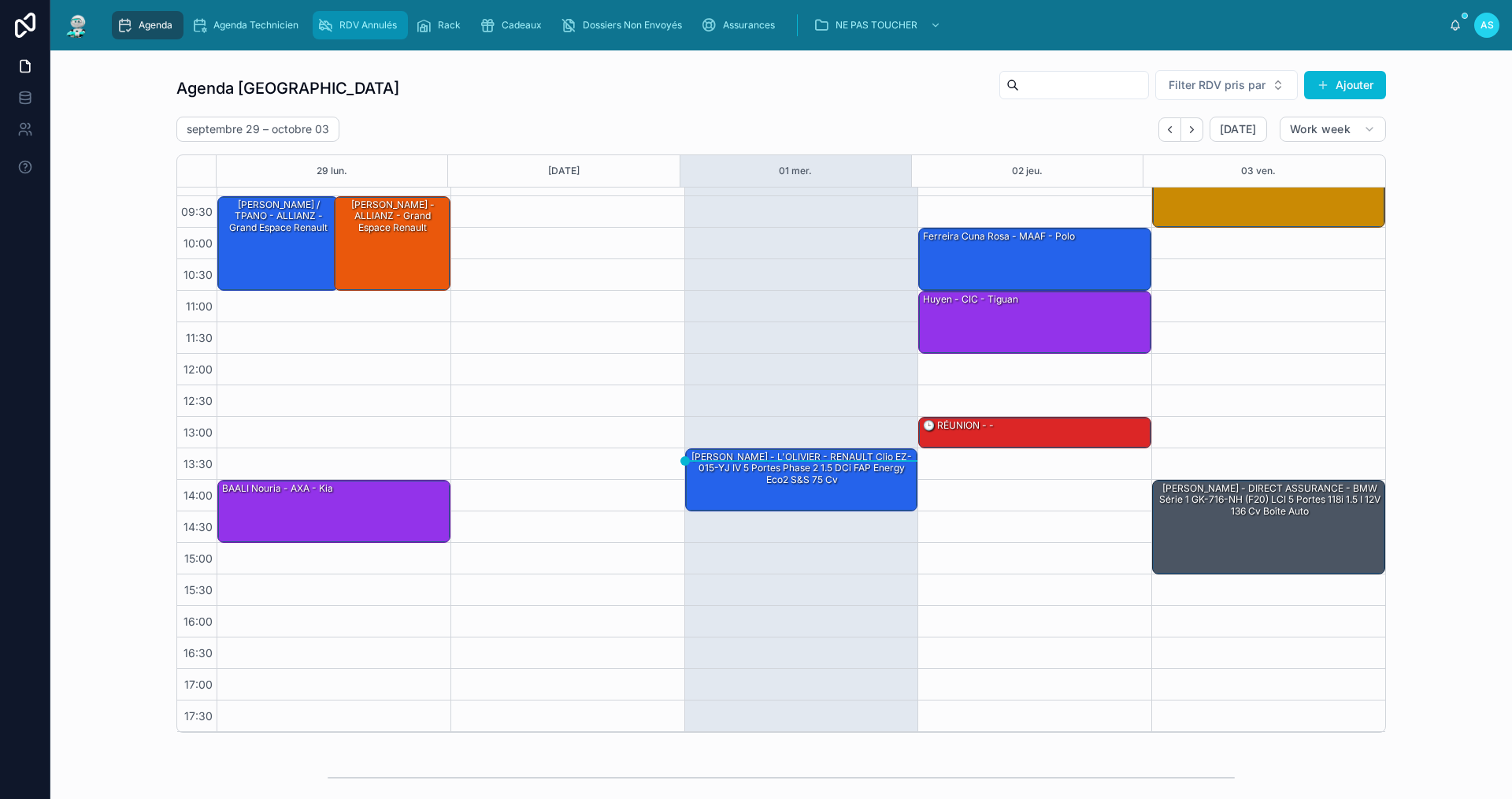
click at [371, 29] on span "RDV Annulés" at bounding box center [368, 26] width 58 height 13
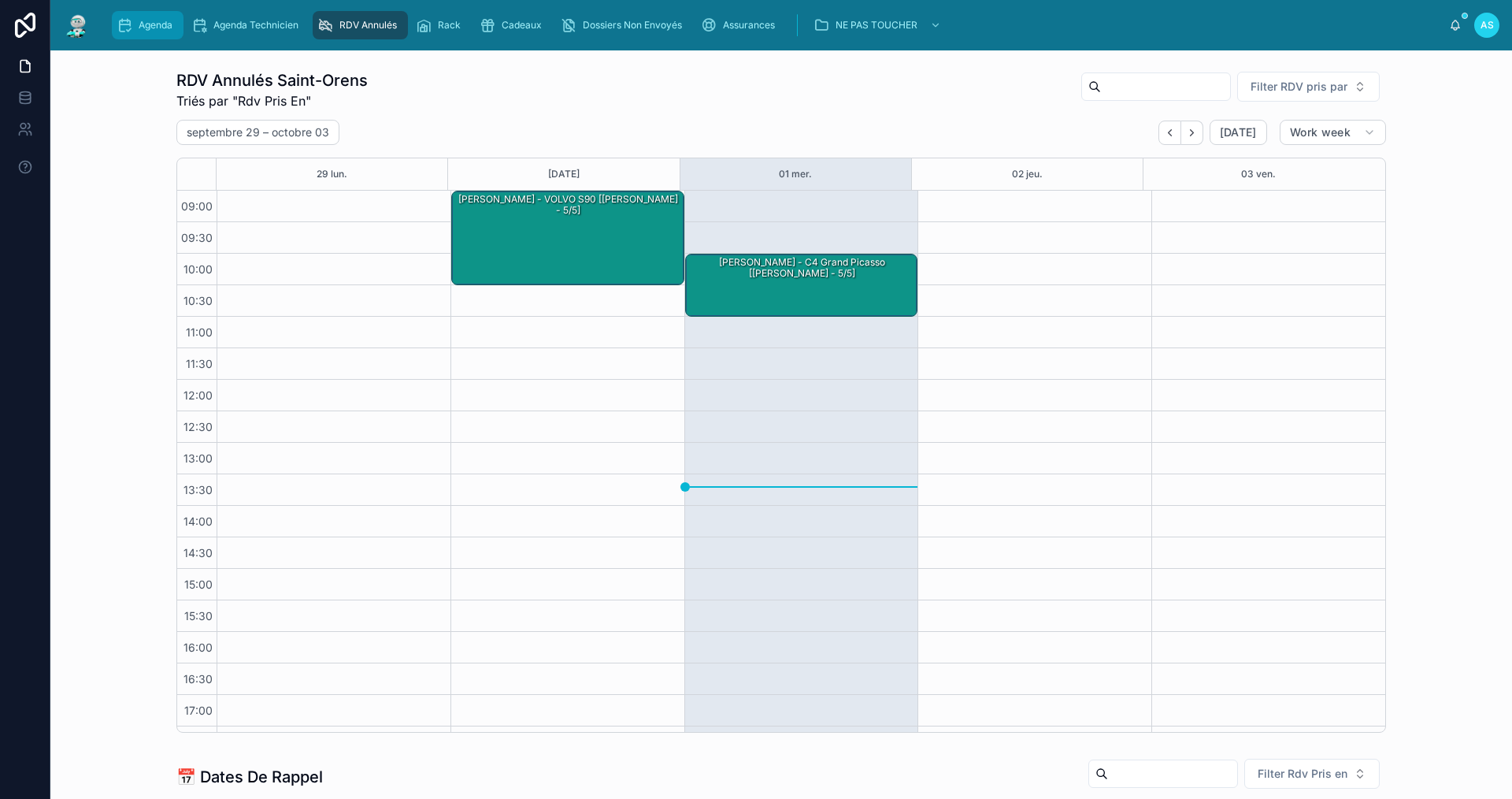
click at [170, 25] on span "Agenda" at bounding box center [155, 26] width 34 height 13
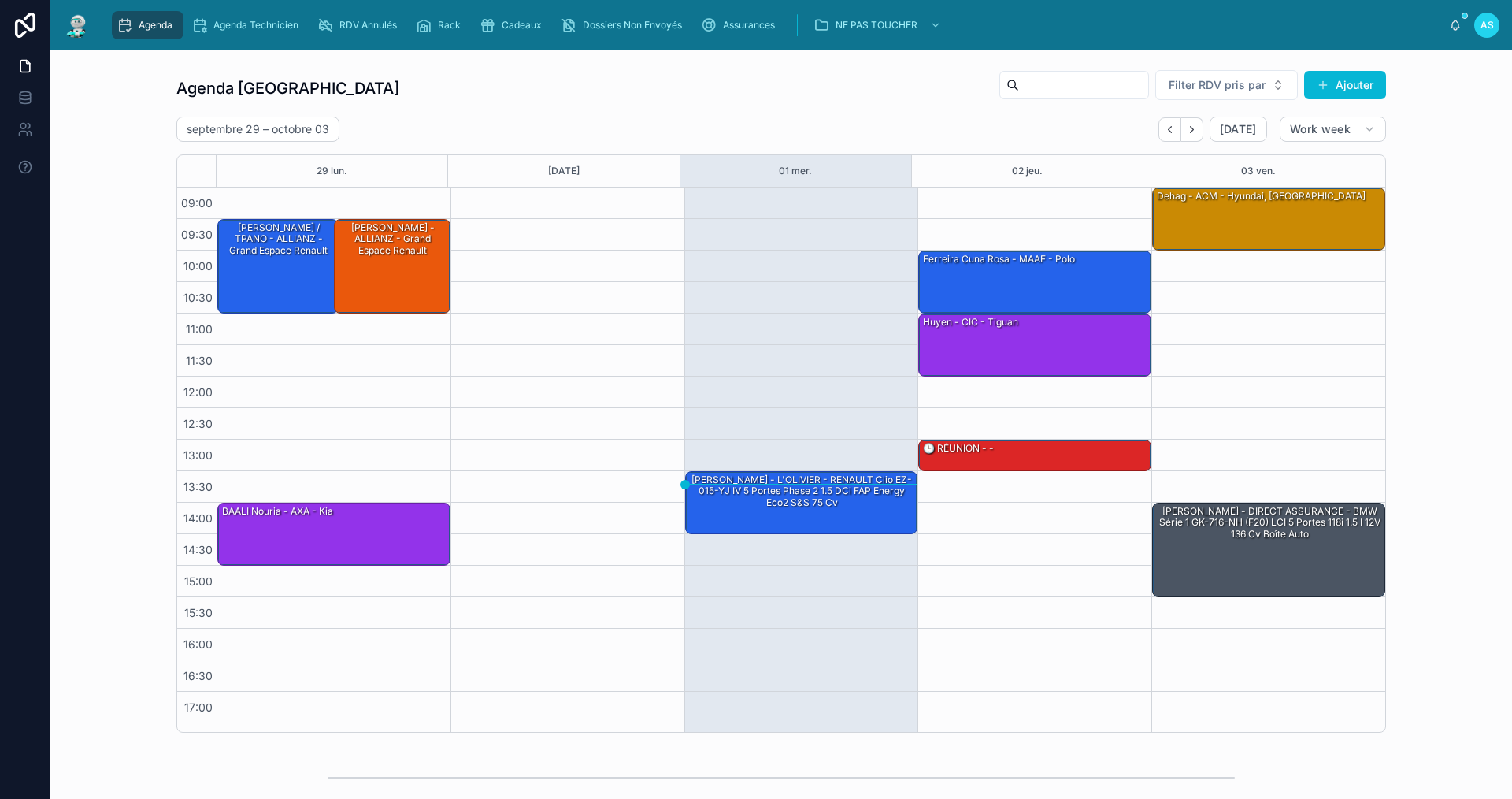
scroll to position [23, 0]
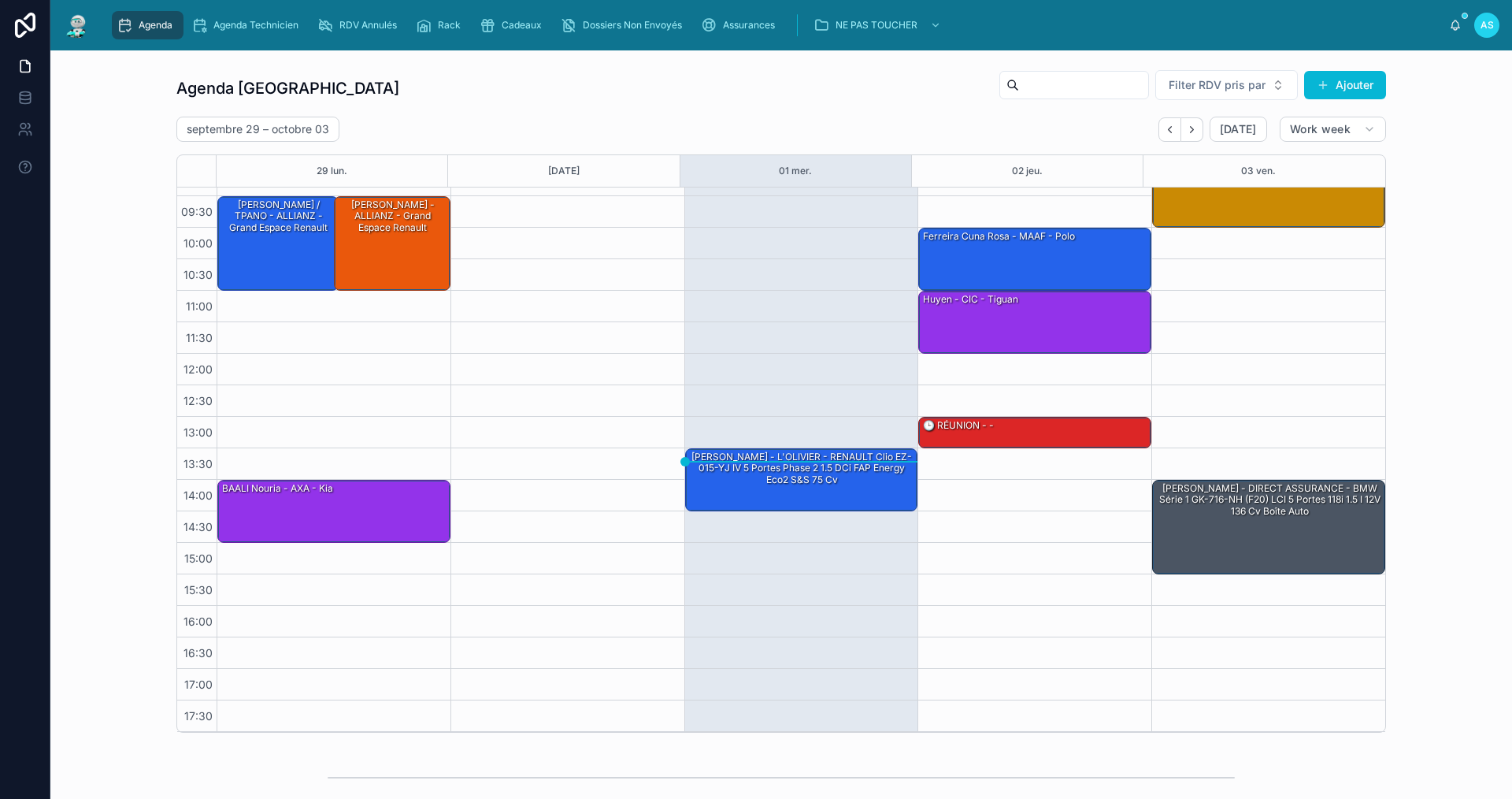
click at [770, 448] on div "13:30 – 14:30 [PERSON_NAME] - L'OLIVIER - RENAULT Clio EZ-015-YJ IV 5 Portes Ph…" at bounding box center [801, 479] width 233 height 63
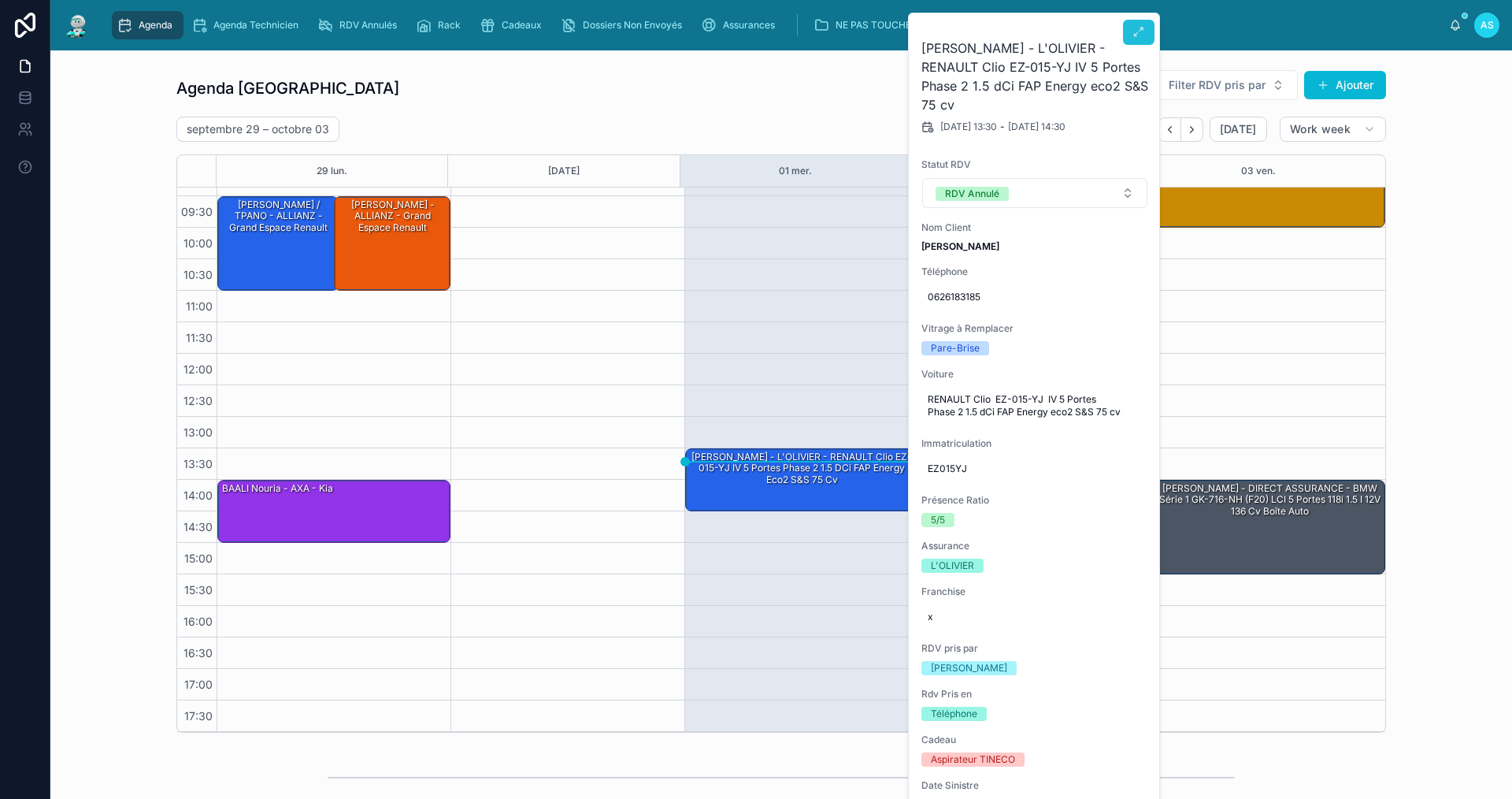
click at [1140, 22] on button at bounding box center [1139, 31] width 31 height 25
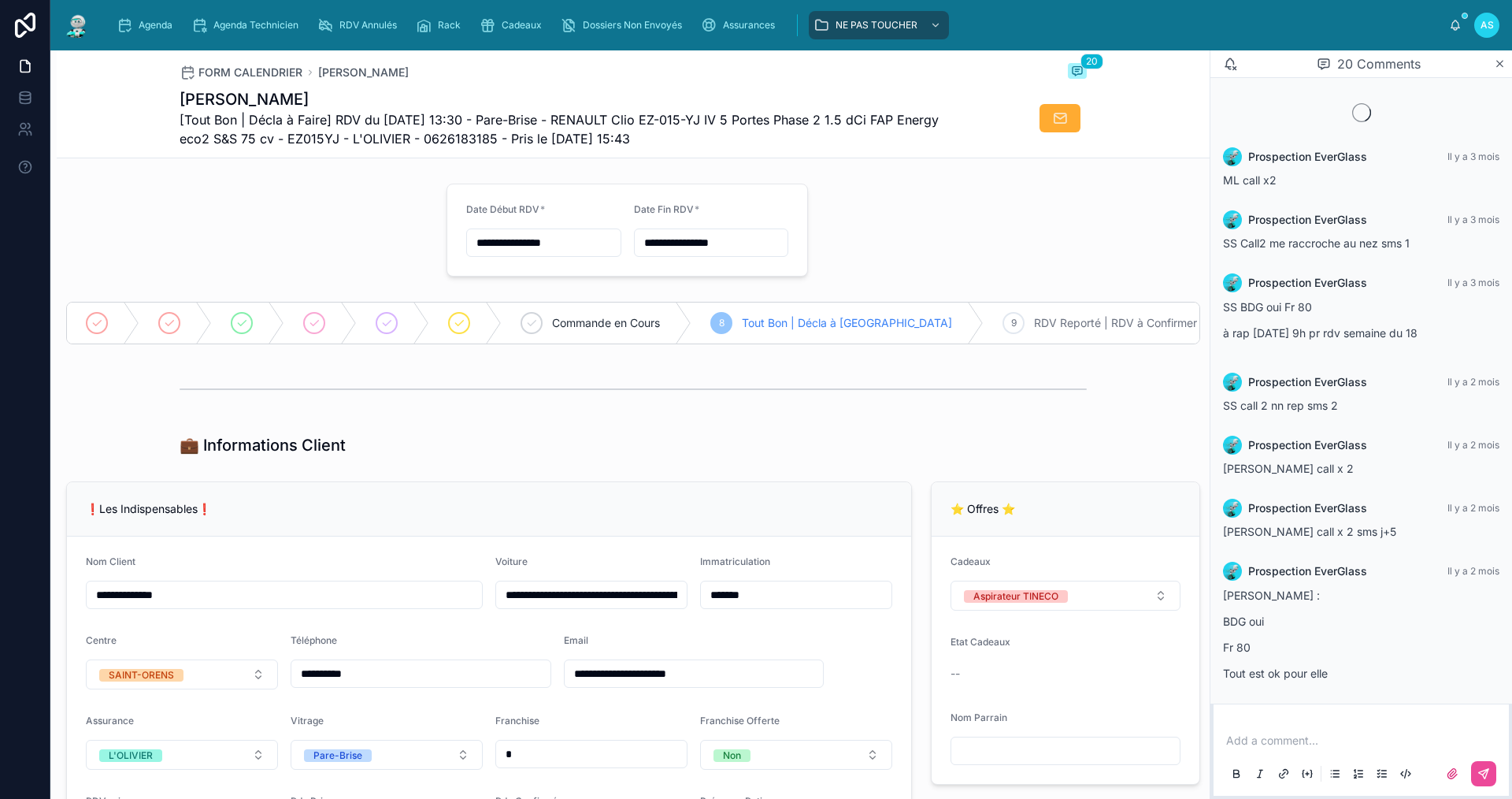
scroll to position [891, 0]
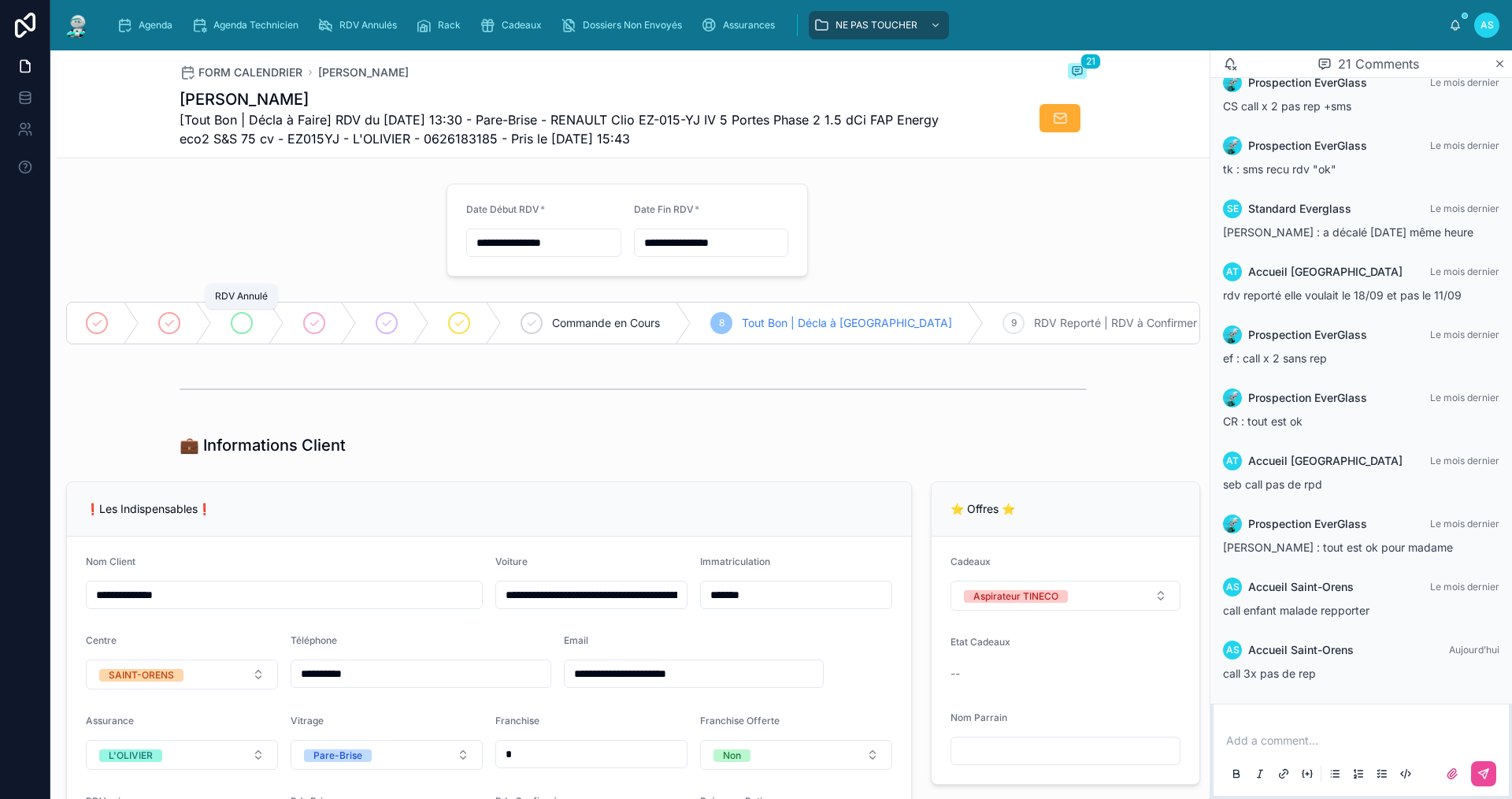
click at [244, 316] on icon at bounding box center [242, 323] width 13 height 13
click at [164, 36] on div "Agenda" at bounding box center [148, 25] width 63 height 25
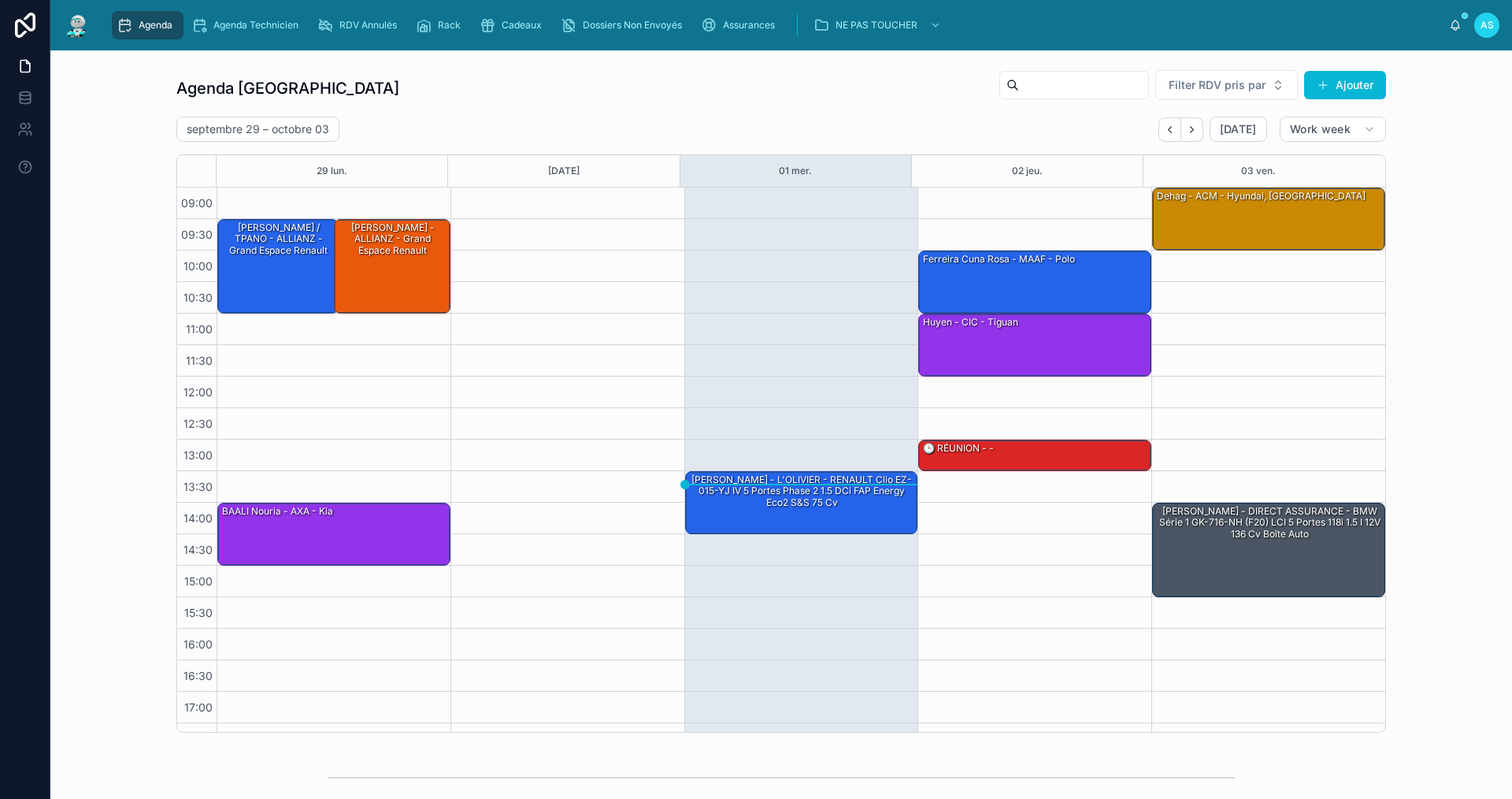
scroll to position [23, 0]
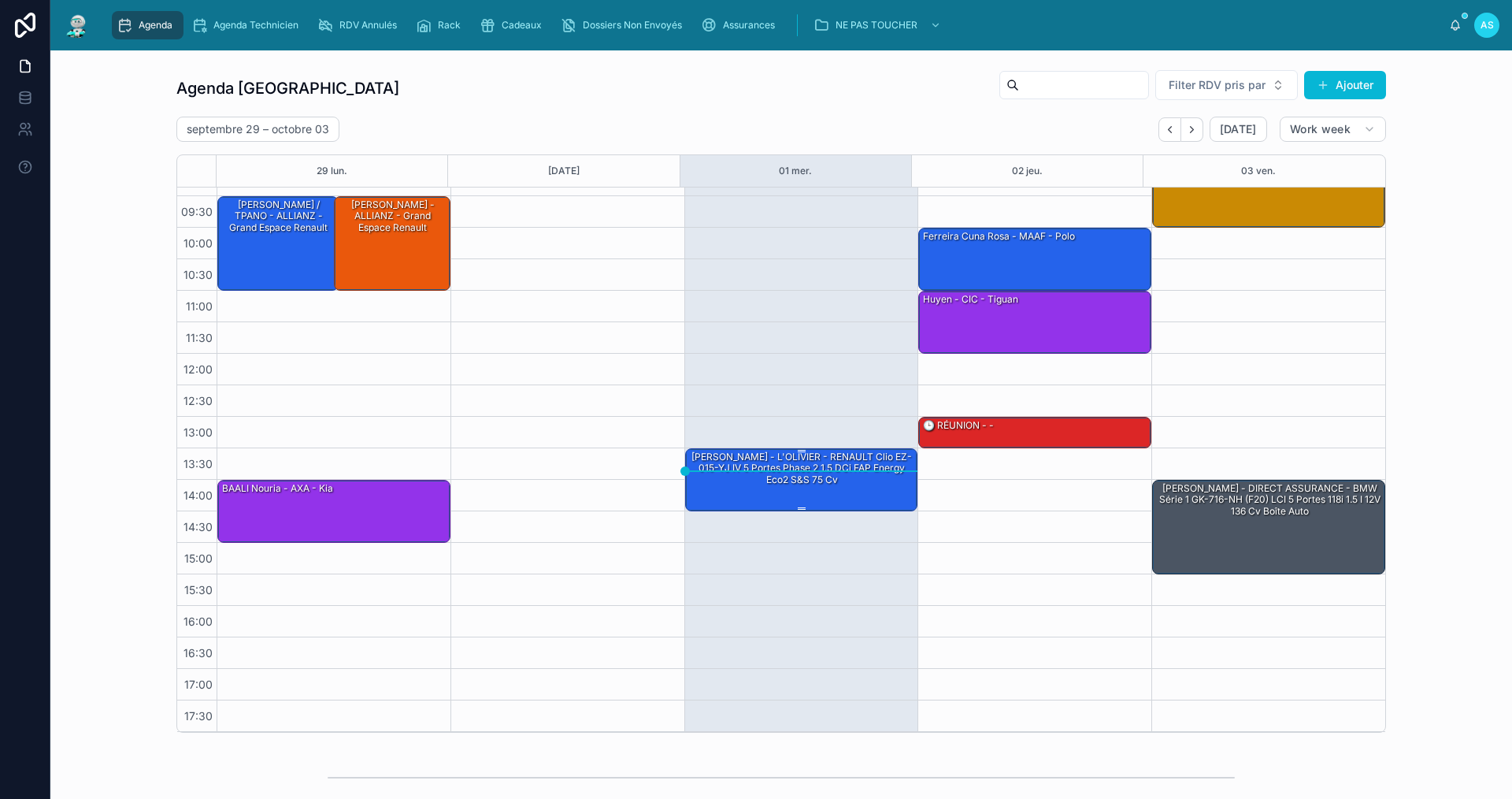
click at [836, 490] on div "[PERSON_NAME] - L'OLIVIER - RENAULT Clio EZ-015-YJ IV 5 Portes Phase 2 1.5 dCi …" at bounding box center [802, 478] width 228 height 60
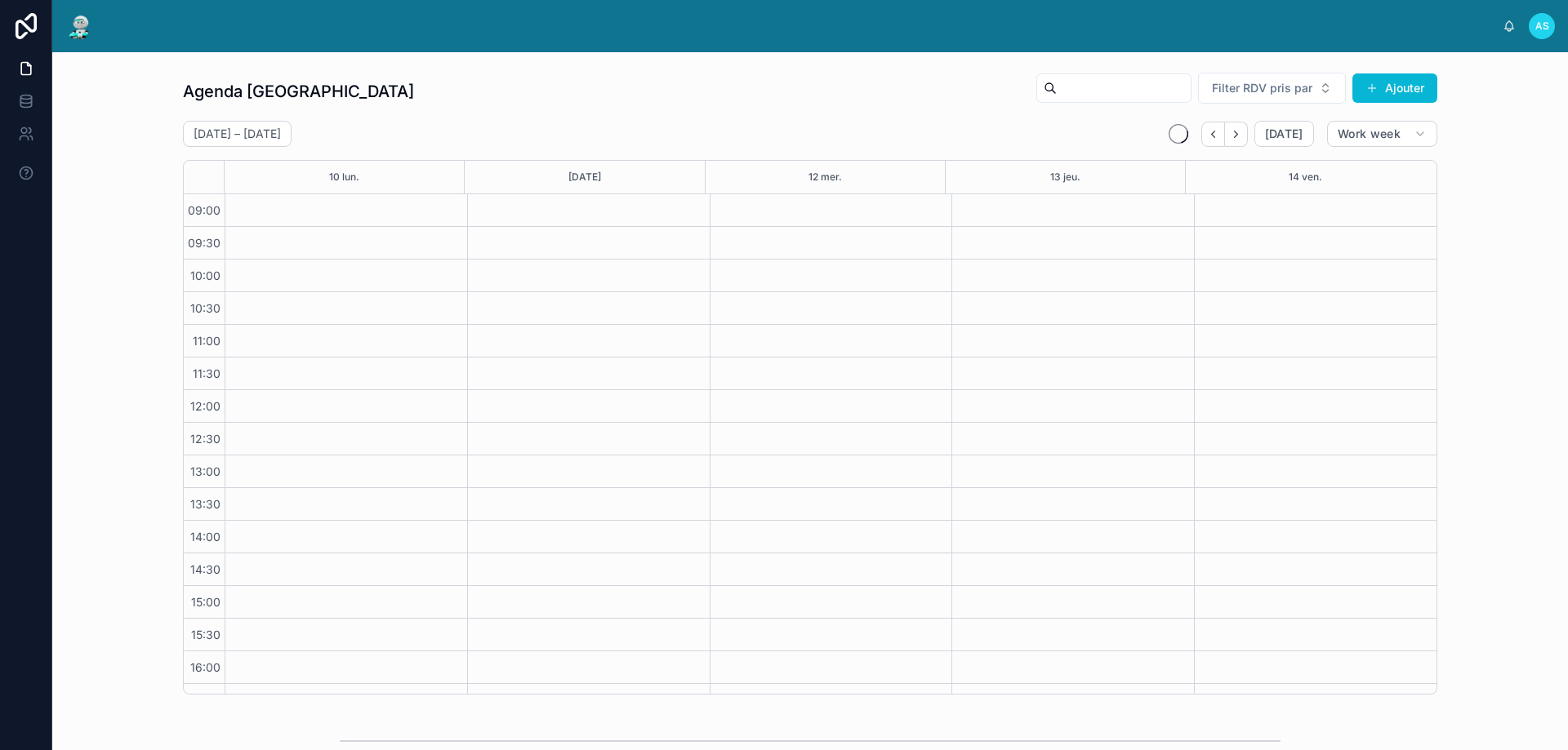
scroll to position [89, 0]
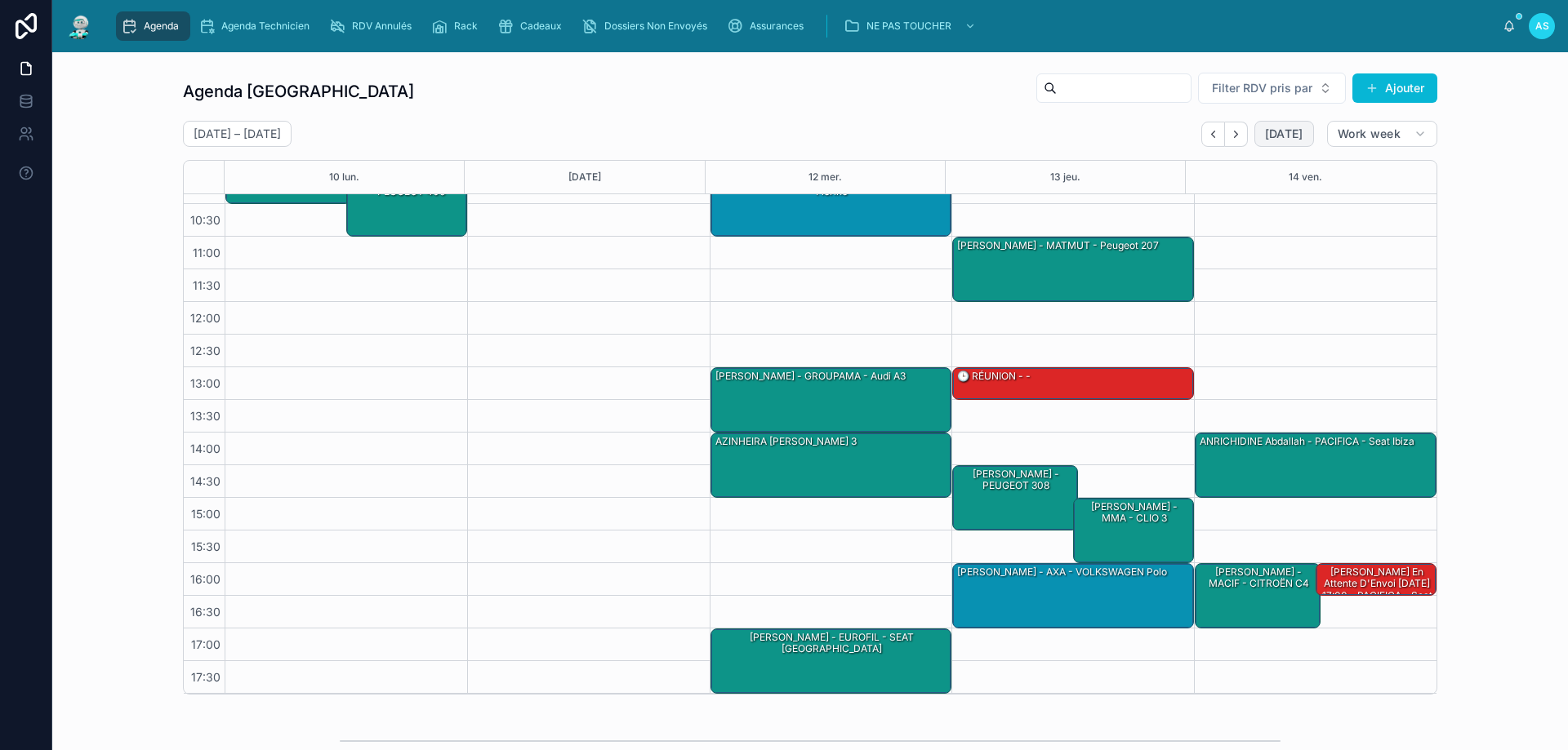
click at [1281, 132] on span "[DATE]" at bounding box center [1284, 133] width 38 height 14
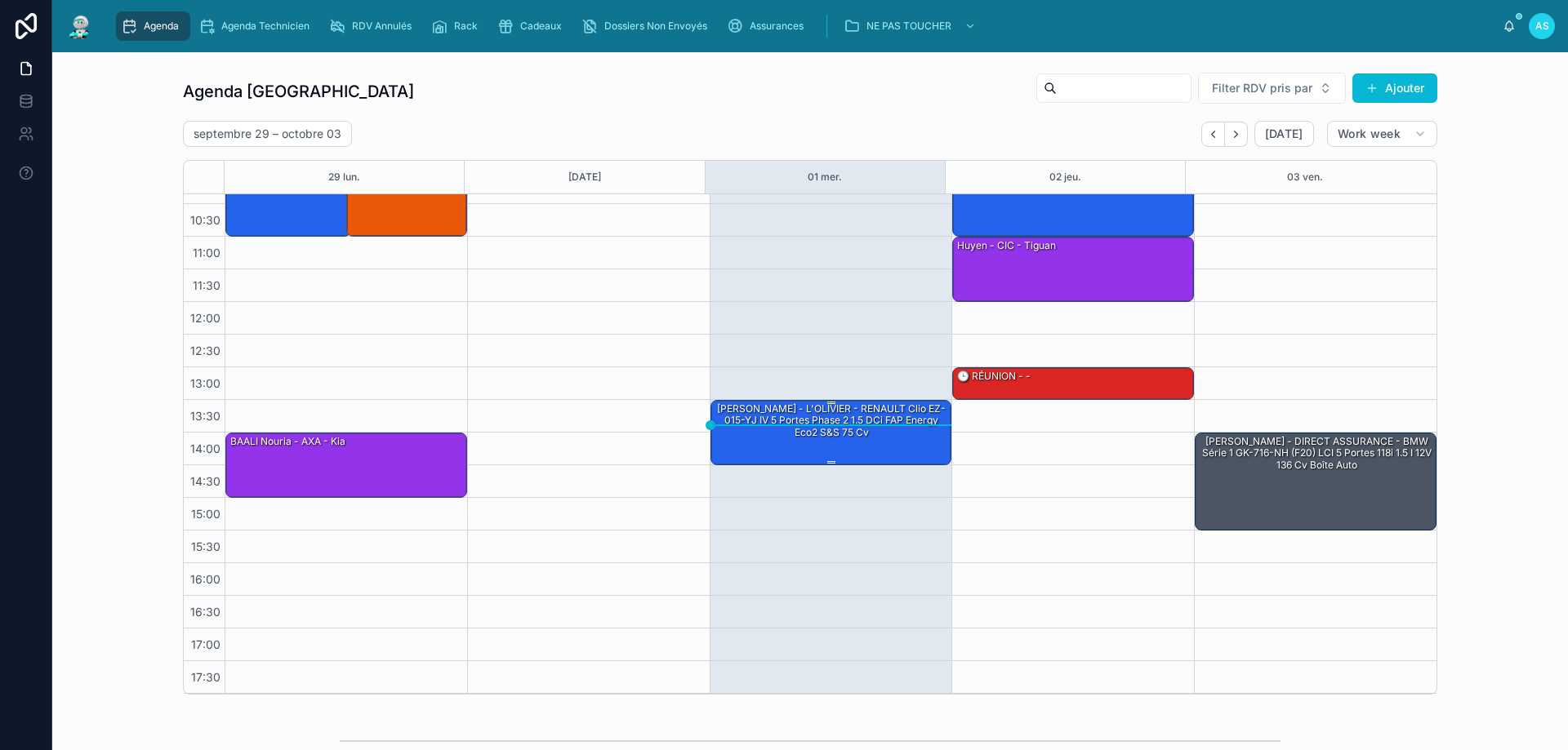
click at [776, 418] on div "[PERSON_NAME] - L'[PERSON_NAME] - RENAULT Clio EZ-015-[PERSON_NAME] 5 Portes Ph…" at bounding box center [832, 420] width 236 height 38
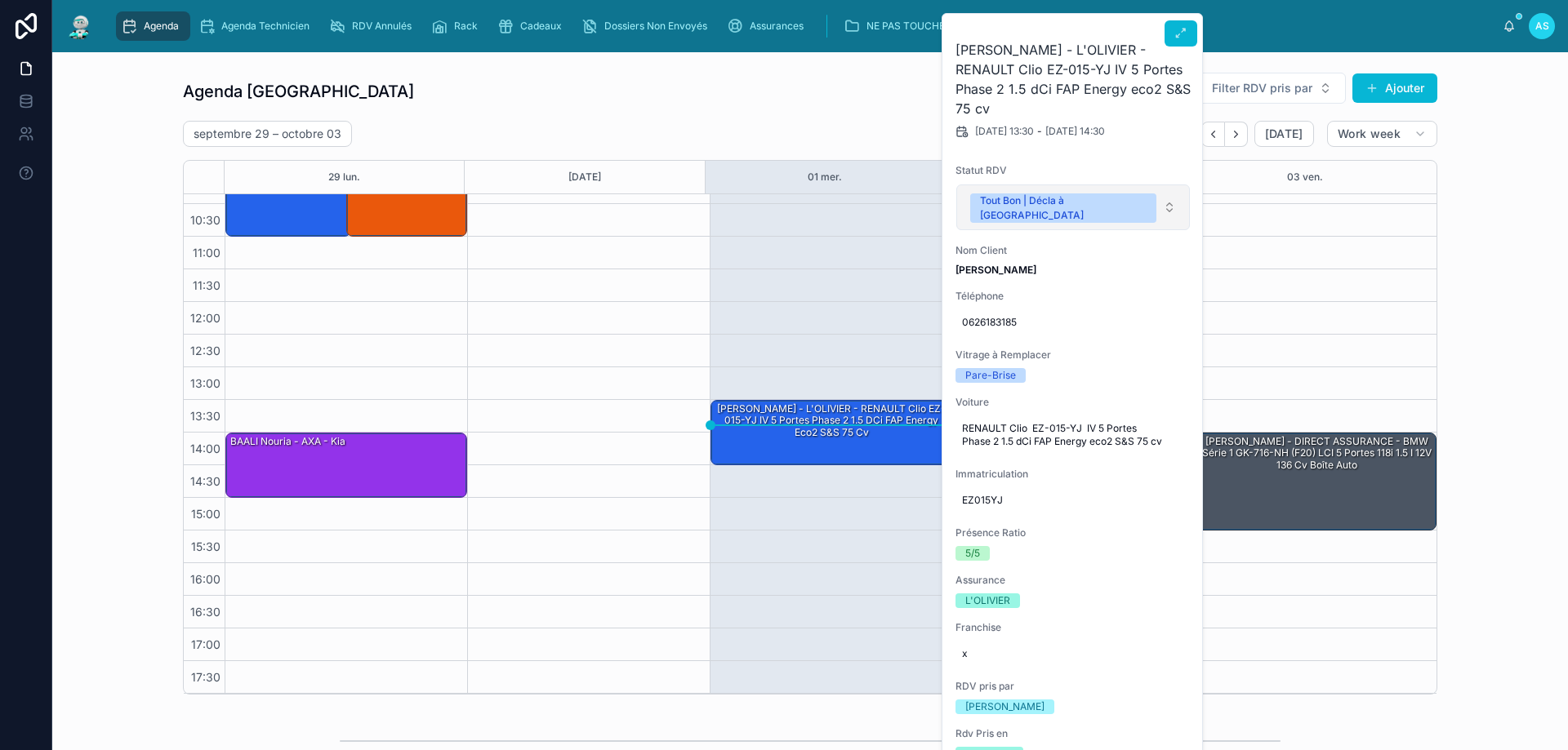
click at [1089, 203] on span "Tout Bon | Décla à [GEOGRAPHIC_DATA]" at bounding box center [1063, 208] width 186 height 30
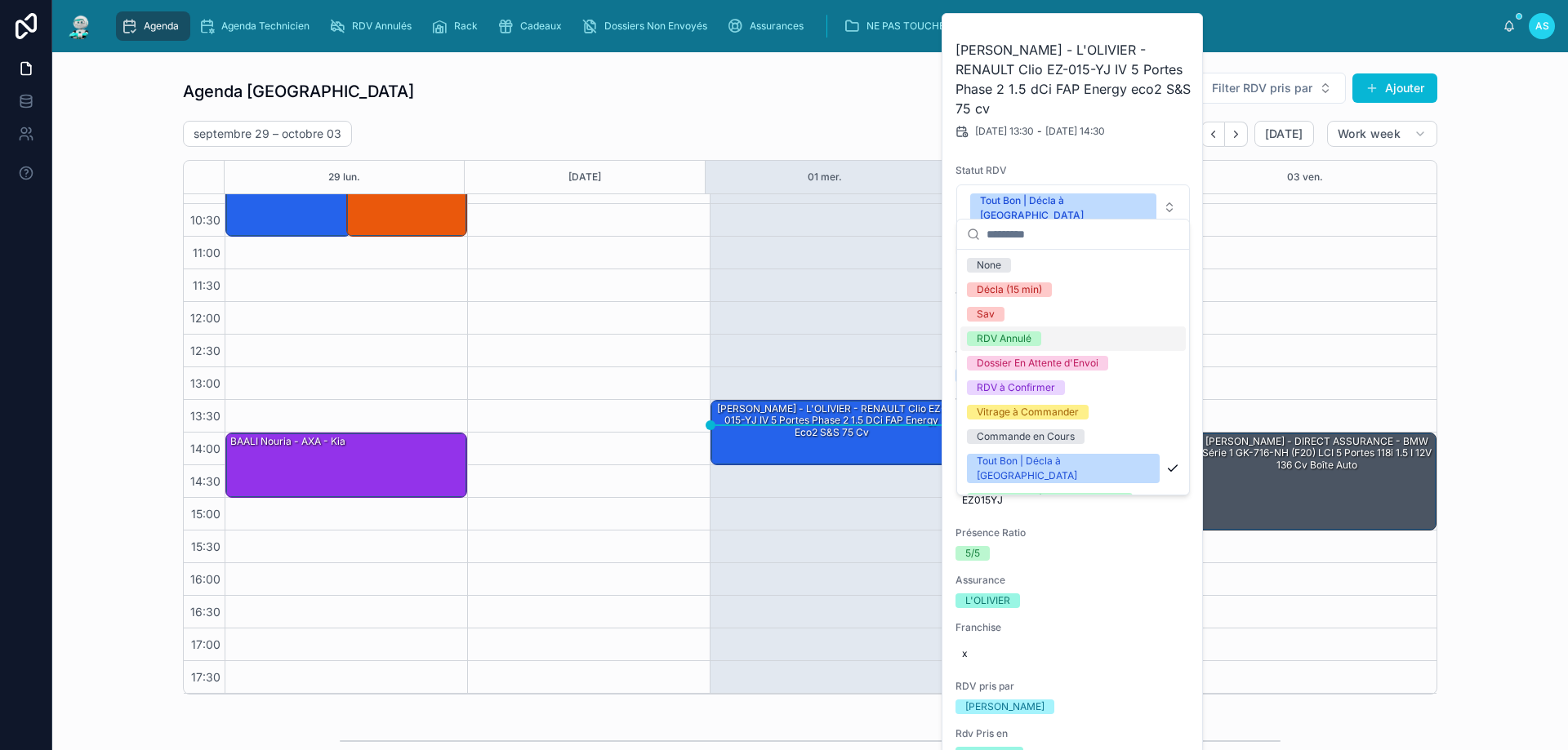
click at [1019, 344] on div "RDV Annulé" at bounding box center [1004, 338] width 54 height 14
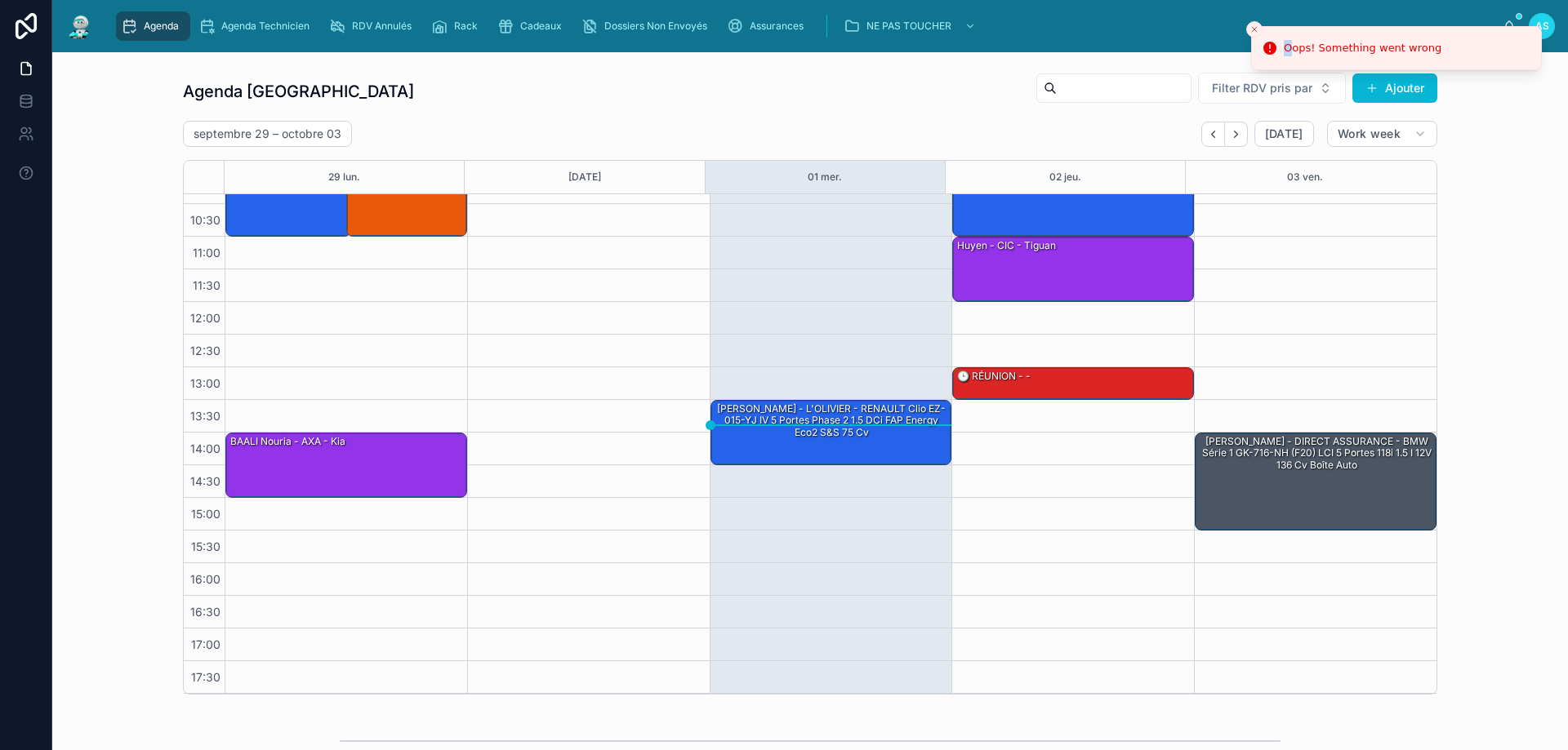
drag, startPoint x: 1281, startPoint y: 42, endPoint x: 1293, endPoint y: 44, distance: 12.2
click at [1293, 44] on li "Oops! Something went wrong" at bounding box center [1395, 48] width 291 height 44
click at [1250, 30] on icon "Close toast" at bounding box center [1254, 30] width 10 height 10
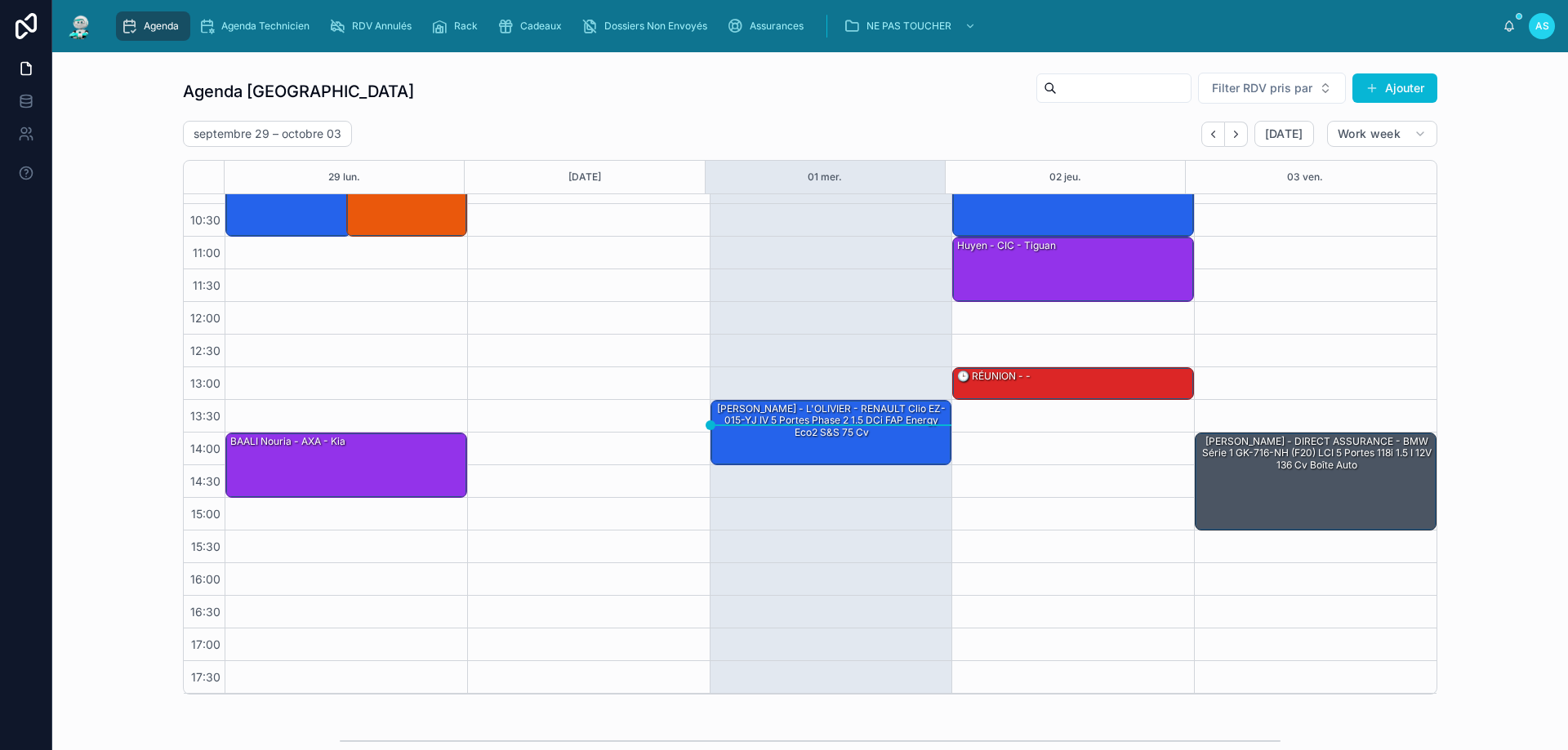
click at [709, 88] on div "Agenda Saint-Orens Filter RDV pris par Ajouter" at bounding box center [810, 91] width 1254 height 39
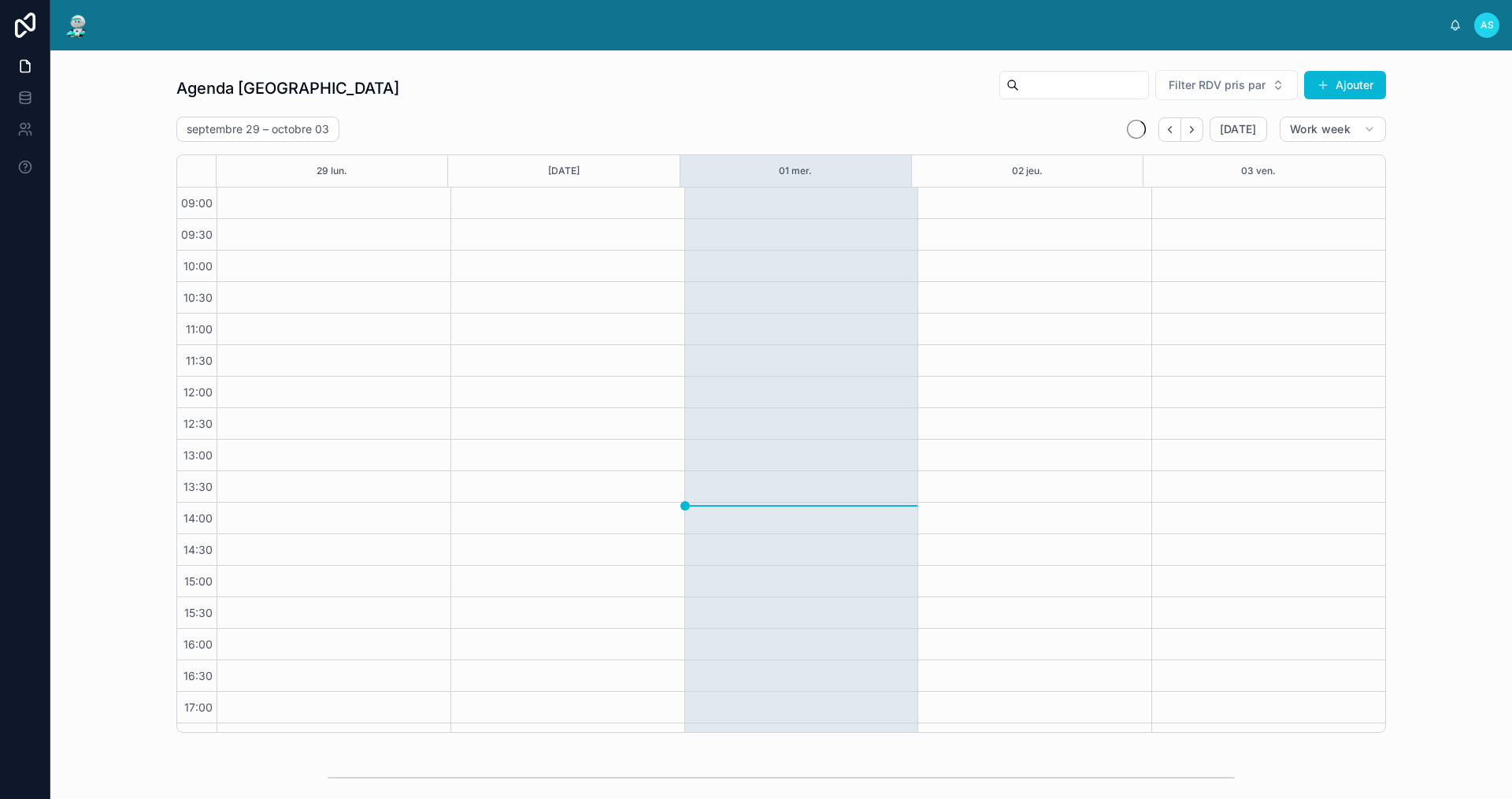
scroll to position [23, 0]
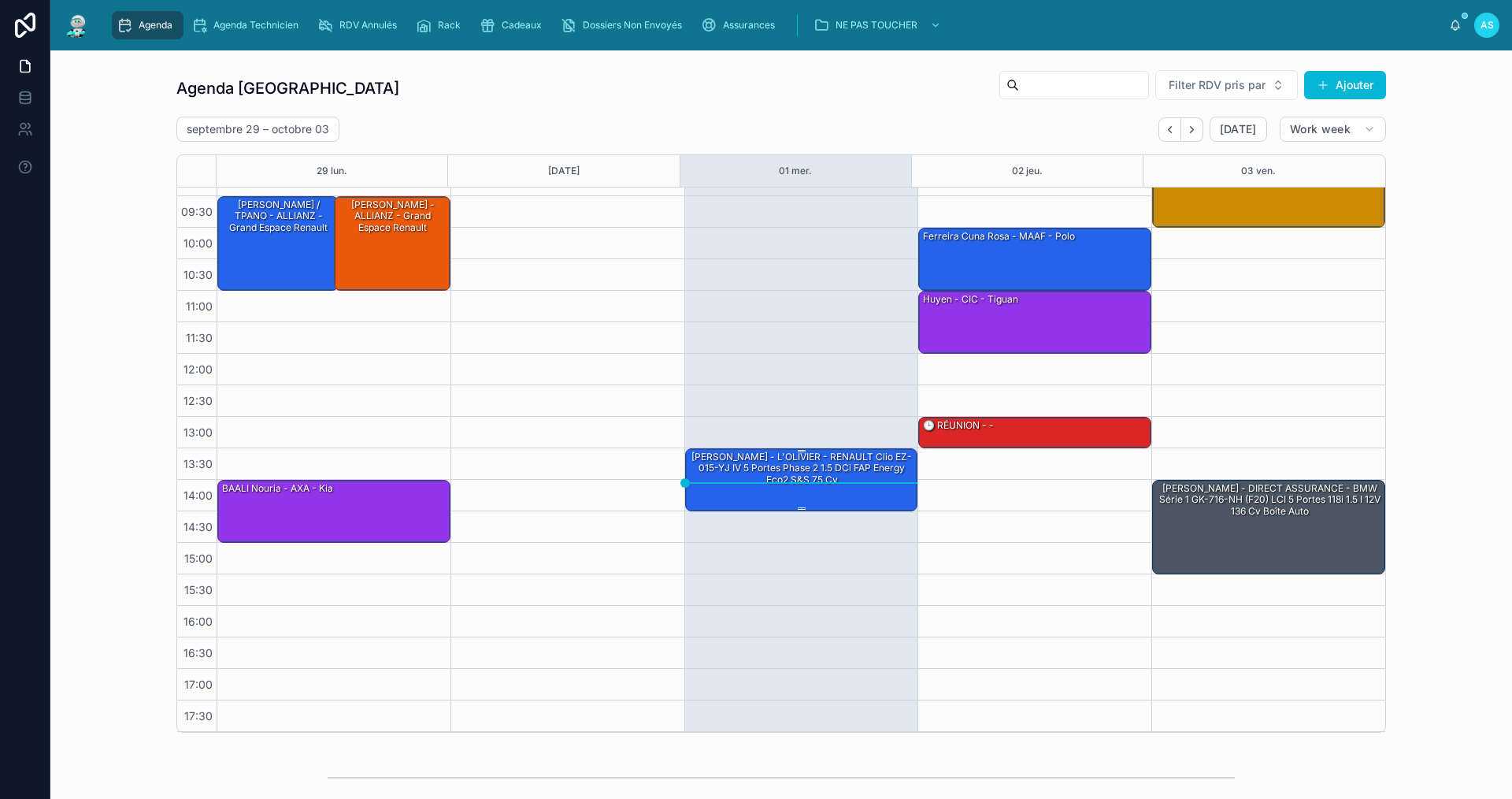
click at [856, 467] on div "[PERSON_NAME] - L'[PERSON_NAME] - RENAULT Clio EZ-015-[PERSON_NAME] 5 Portes Ph…" at bounding box center [802, 468] width 228 height 37
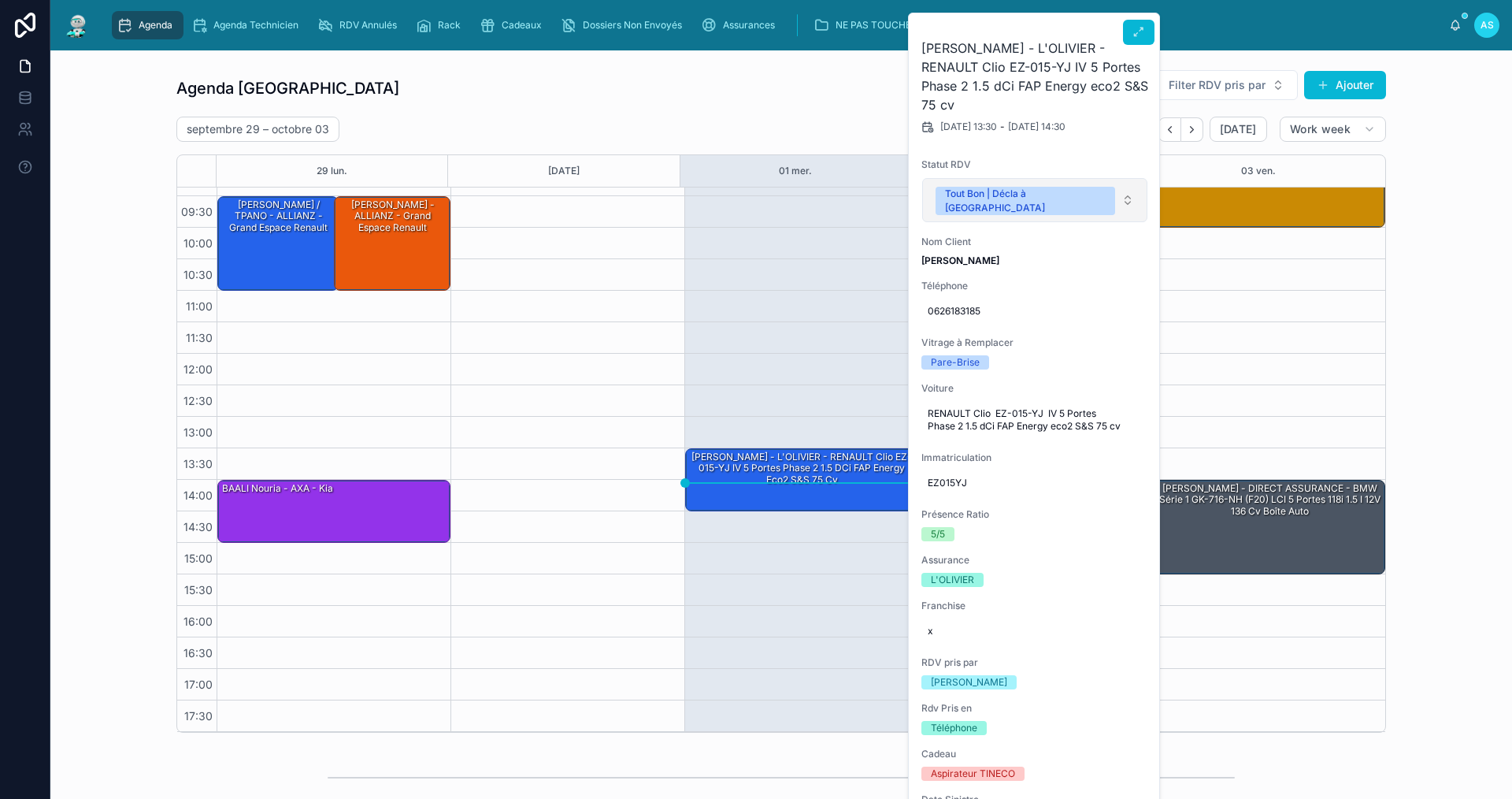
click at [1047, 203] on button "Tout Bon | Décla à [GEOGRAPHIC_DATA]" at bounding box center [1034, 200] width 225 height 44
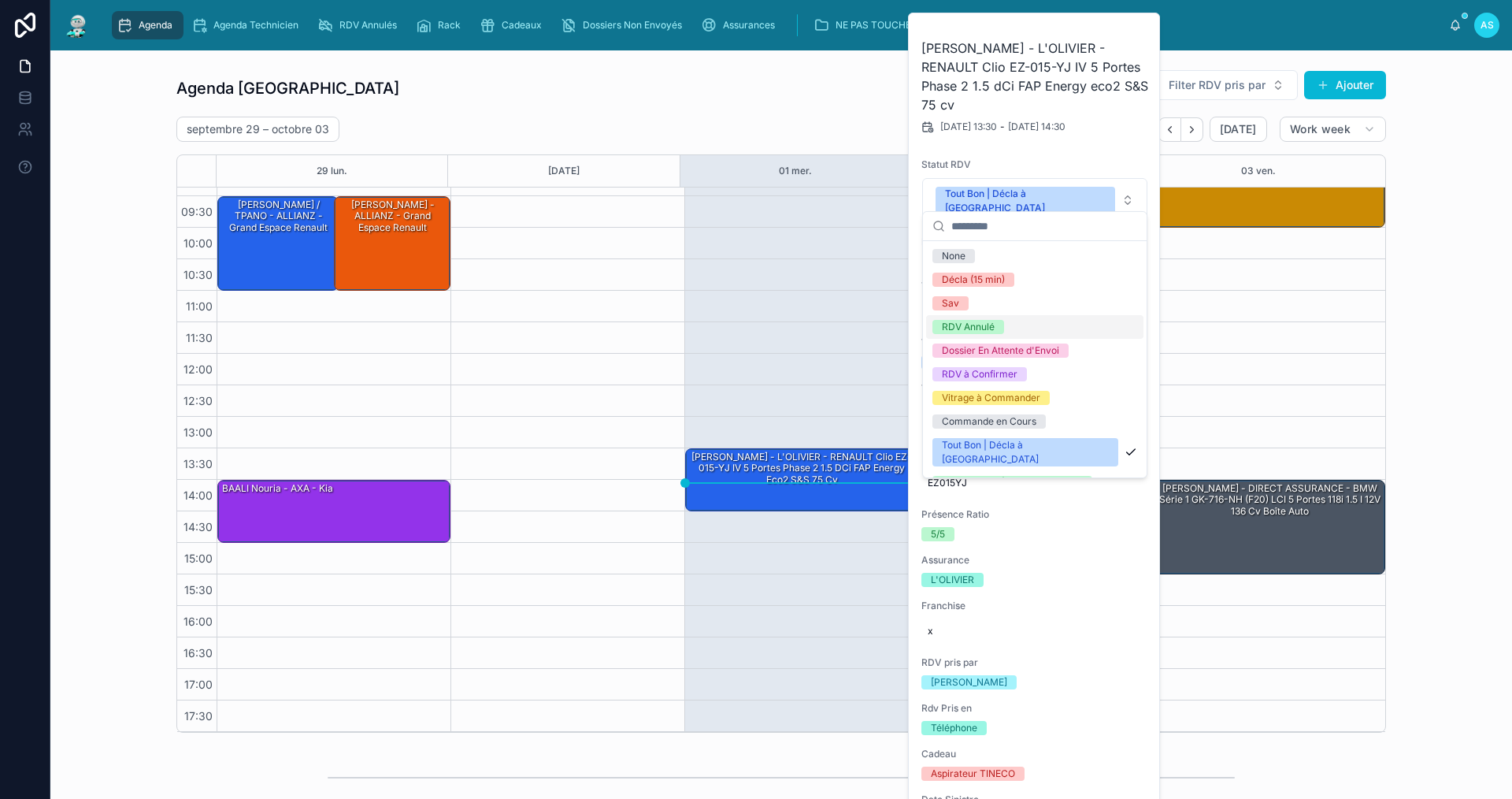
click at [1006, 322] on div "RDV Annulé" at bounding box center [1034, 327] width 217 height 24
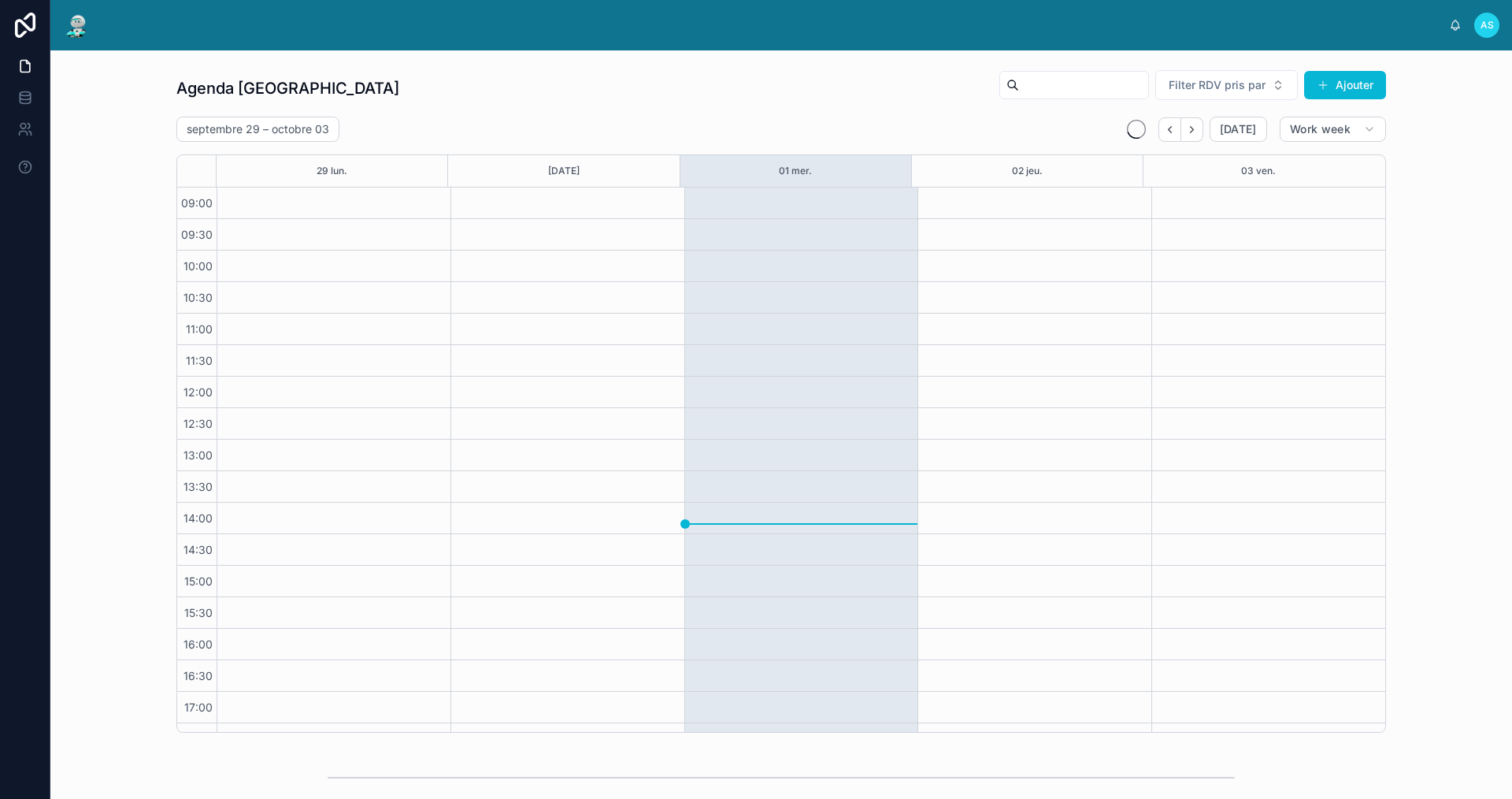
scroll to position [23, 0]
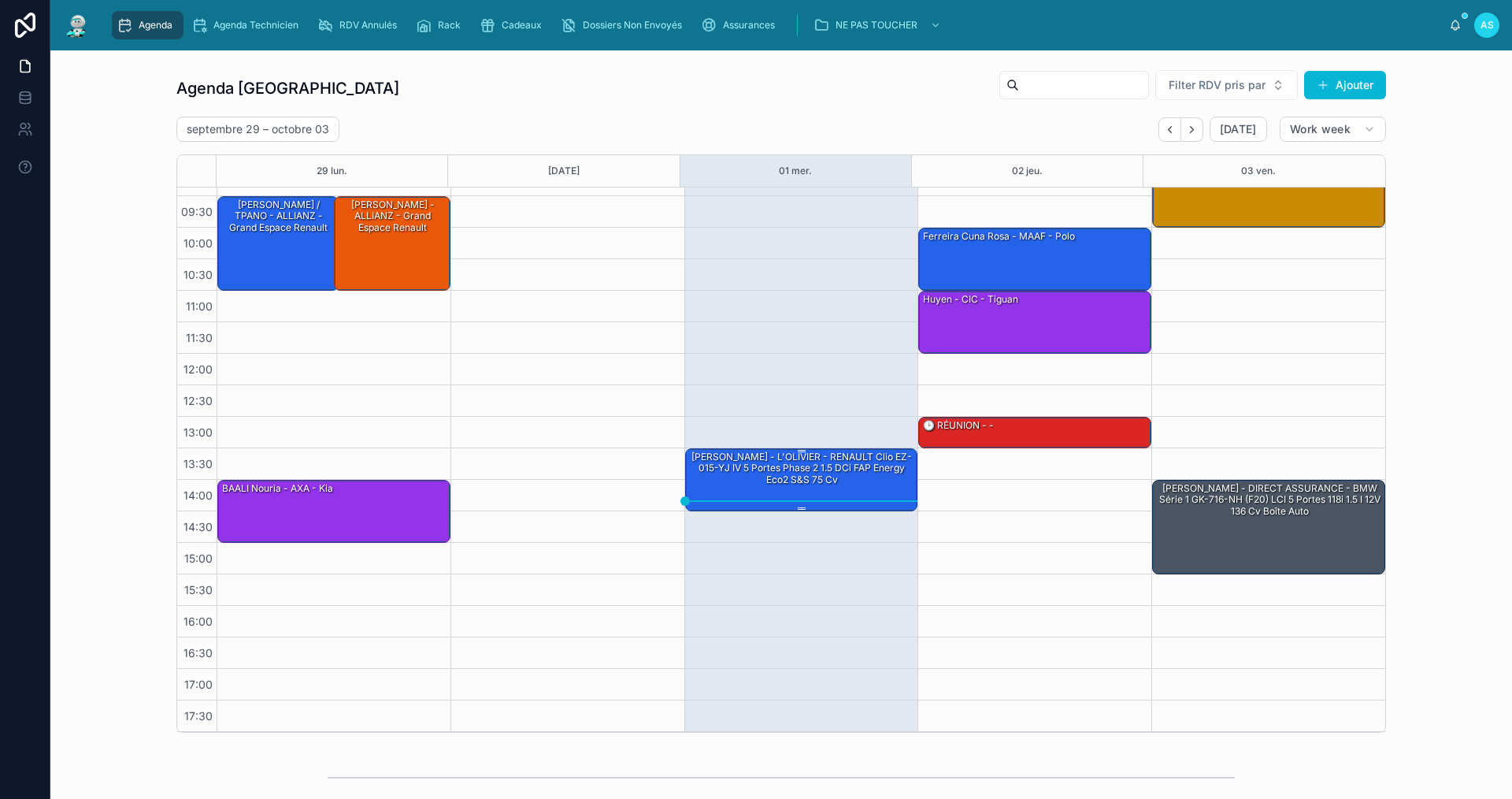
click at [791, 457] on div "[PERSON_NAME] - L'OLIVIER - RENAULT Clio EZ-015-YJ IV 5 Portes Phase 2 1.5 dCi …" at bounding box center [802, 468] width 228 height 37
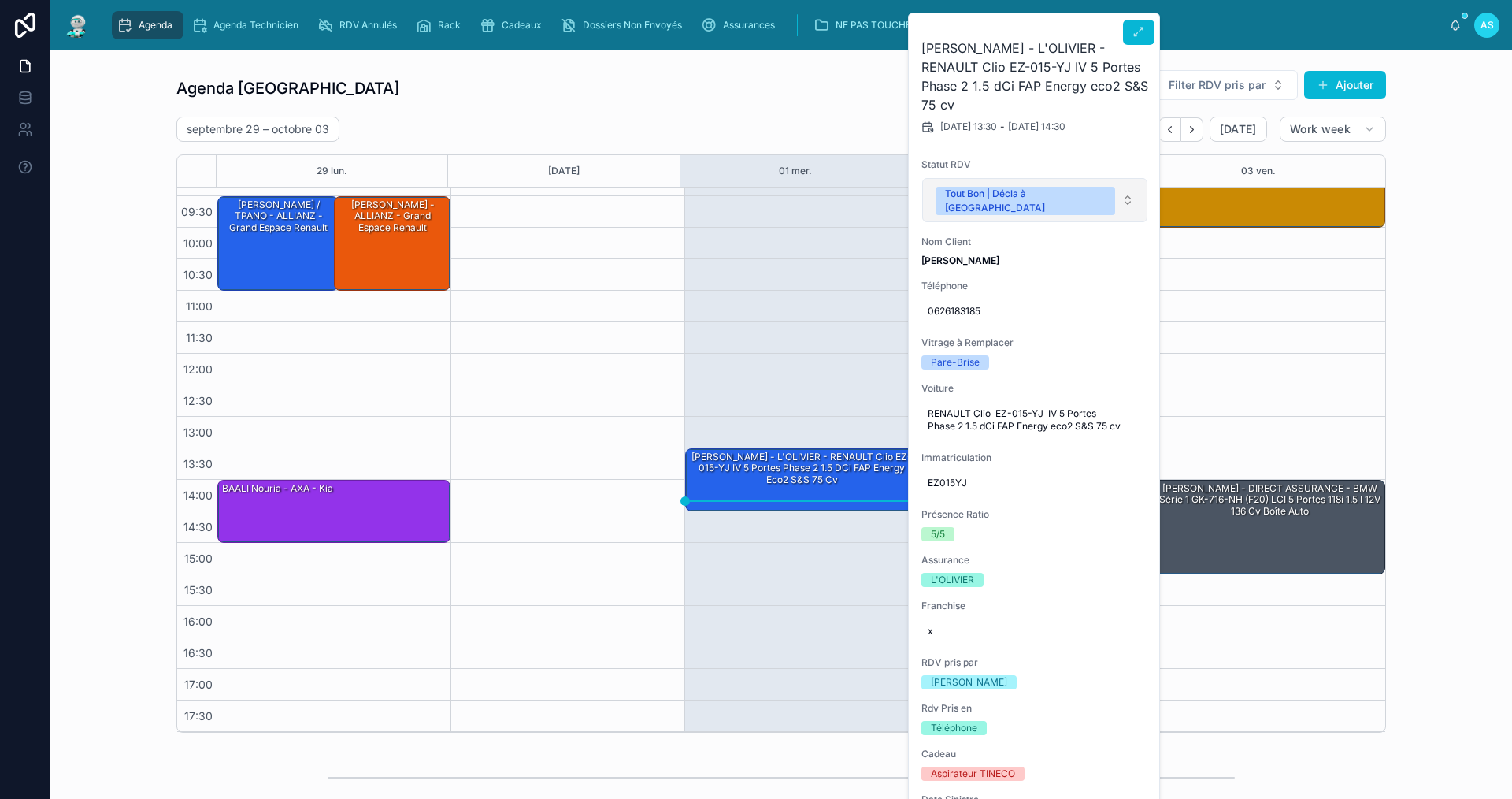
click at [988, 192] on div "Tout Bon | Décla à [GEOGRAPHIC_DATA]" at bounding box center [1025, 200] width 161 height 29
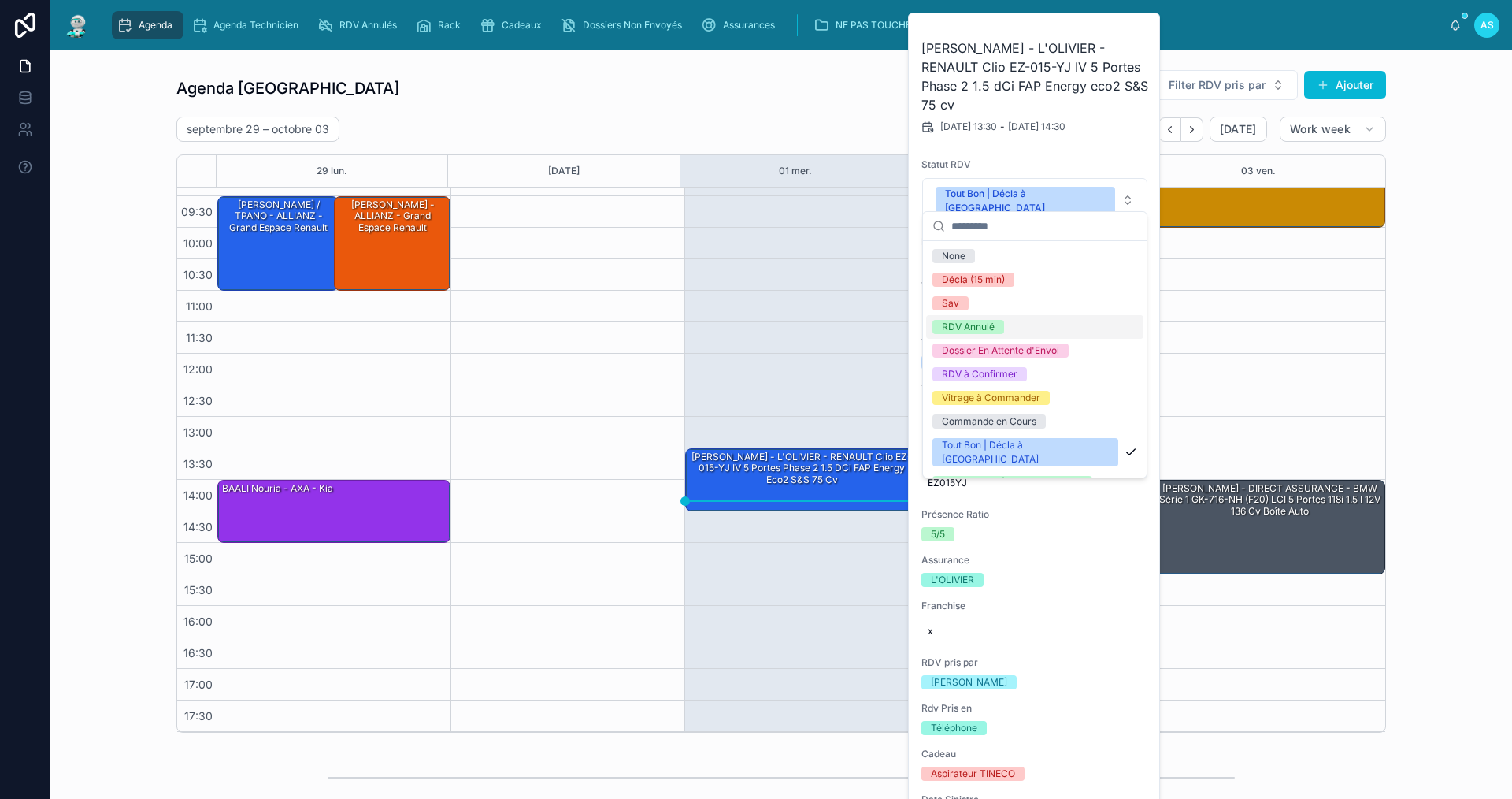
click at [971, 323] on div "RDV Annulé" at bounding box center [968, 326] width 52 height 14
